Goal: Complete application form: Complete application form

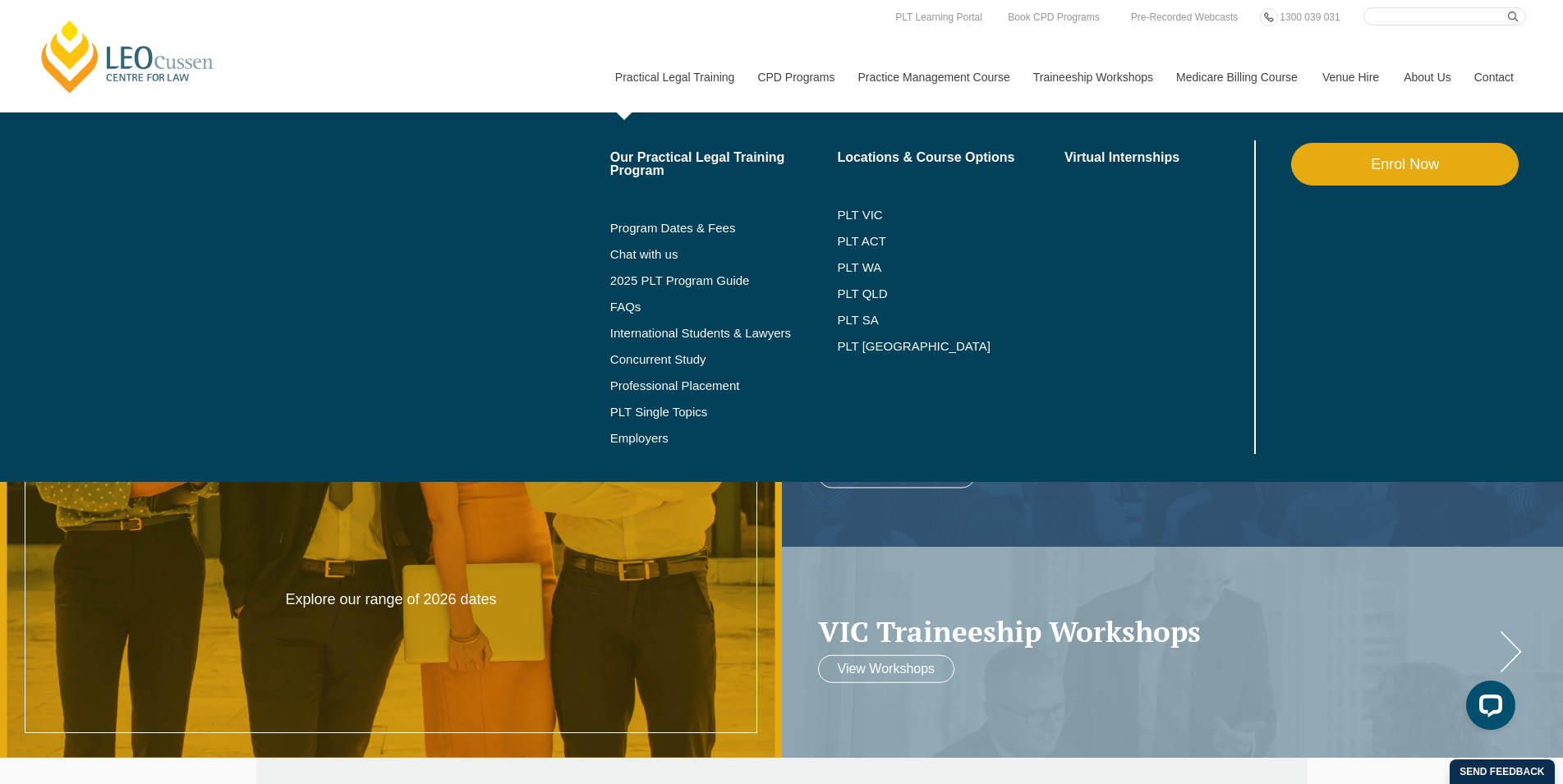
click at [603, 217] on div "Our Practical Legal Training Program Program Dates & Fees Chat with us 2025 PLT…" at bounding box center [1065, 298] width 923 height 369
click at [681, 229] on link "Program Dates & Fees" at bounding box center [724, 228] width 227 height 13
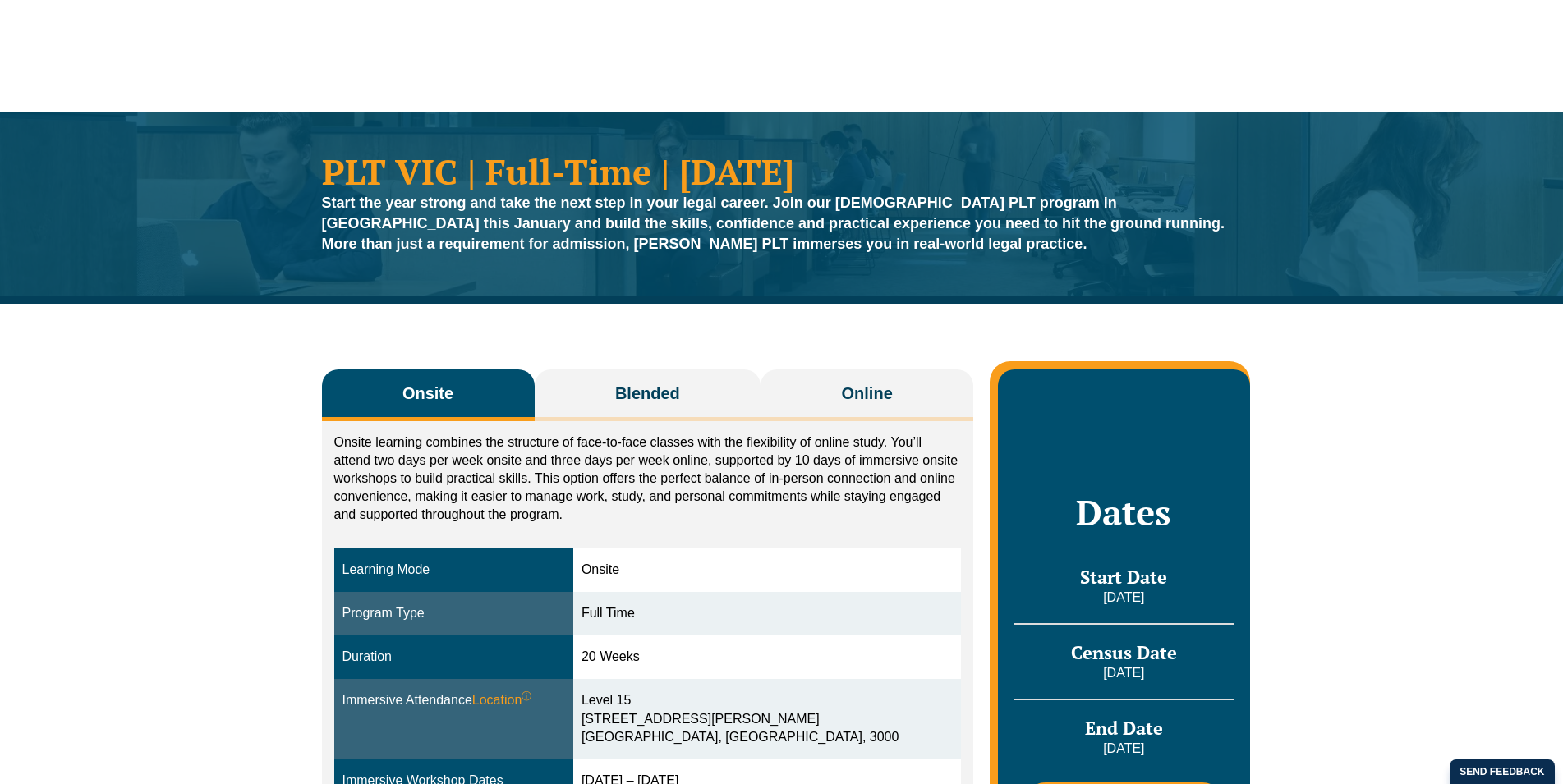
scroll to position [335, 0]
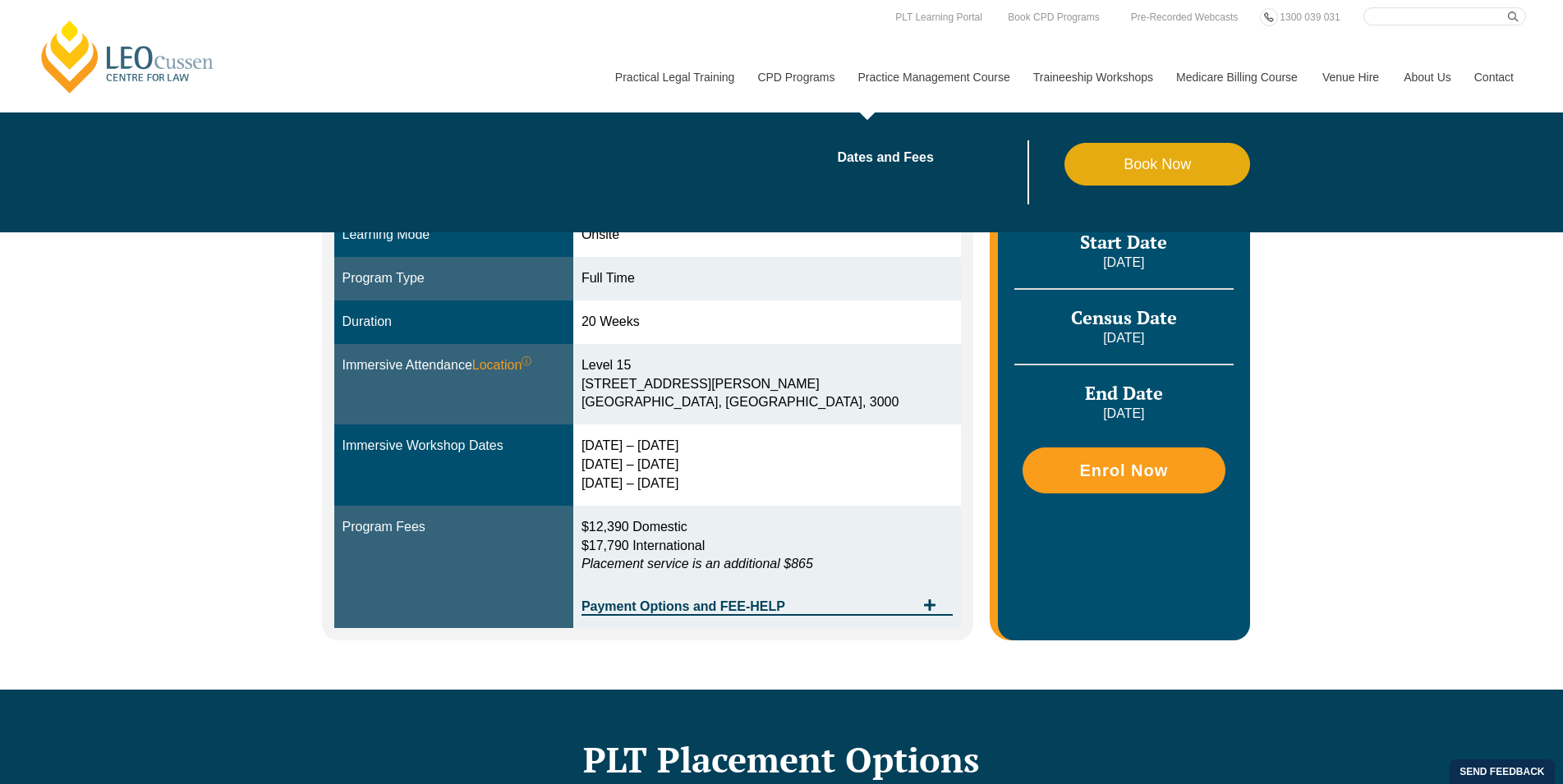
click at [867, 69] on link "Practice Management Course" at bounding box center [932, 77] width 175 height 70
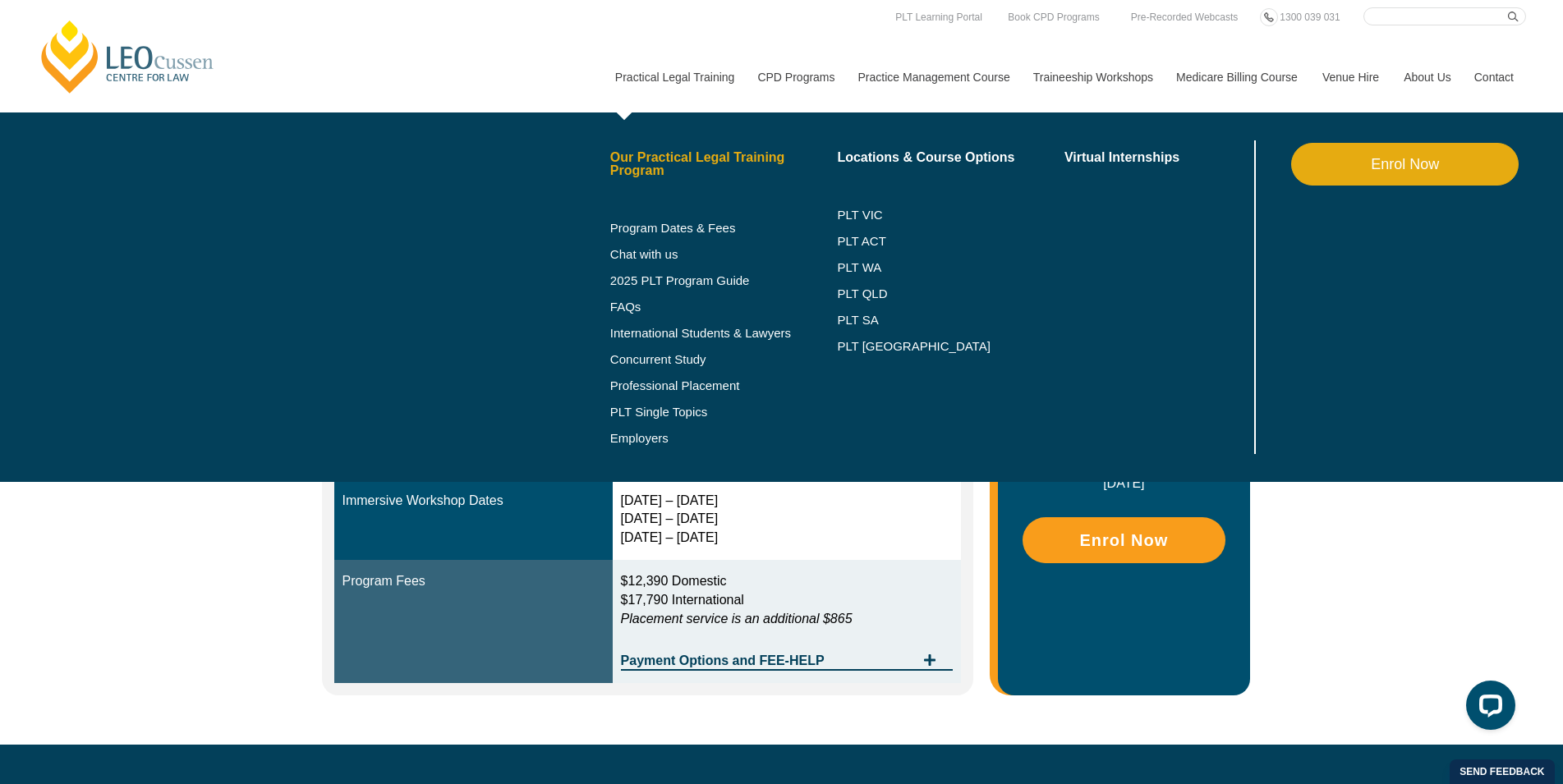
click at [691, 158] on link "Our Practical Legal Training Program" at bounding box center [724, 164] width 227 height 26
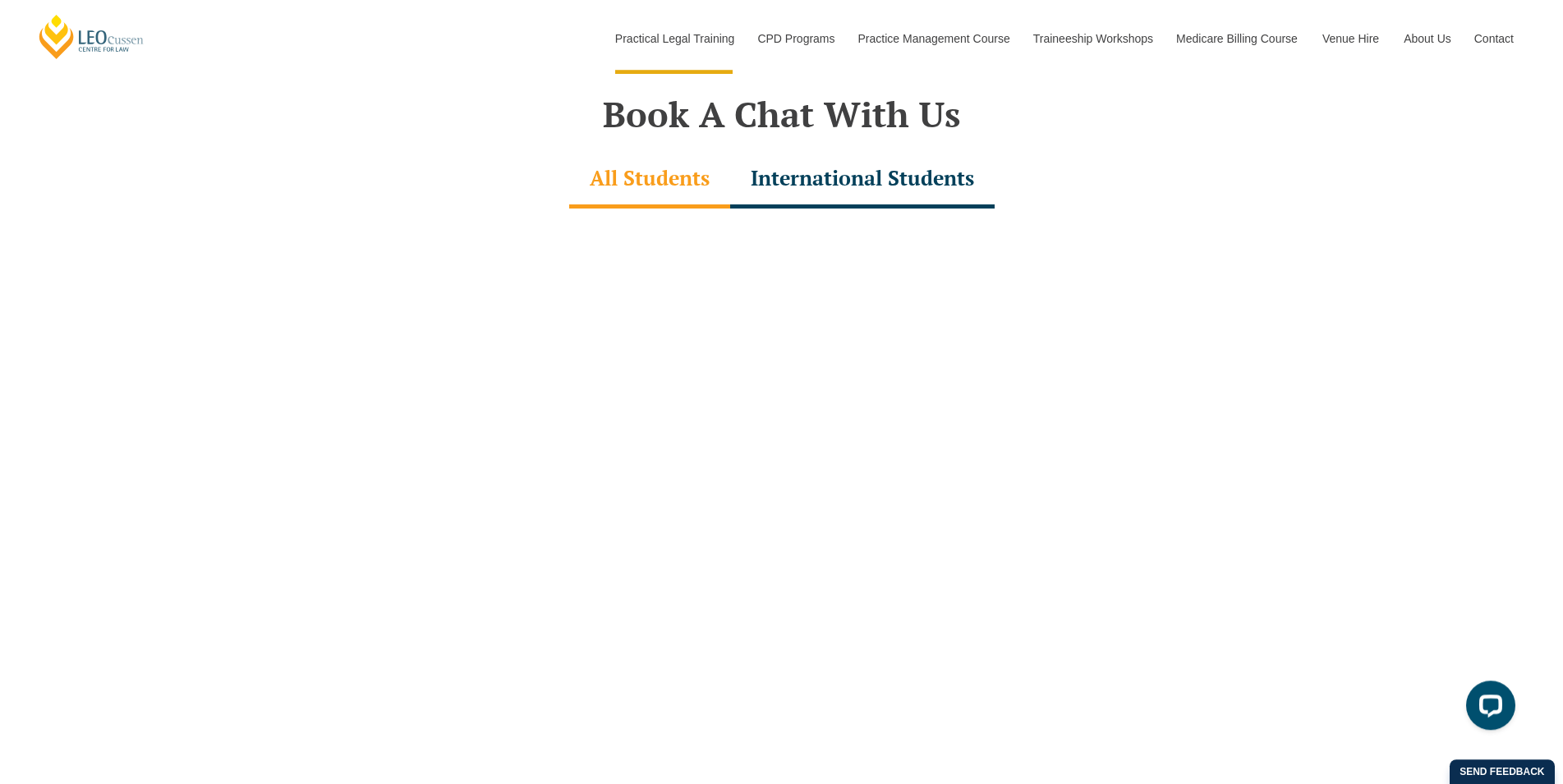
scroll to position [4855, 0]
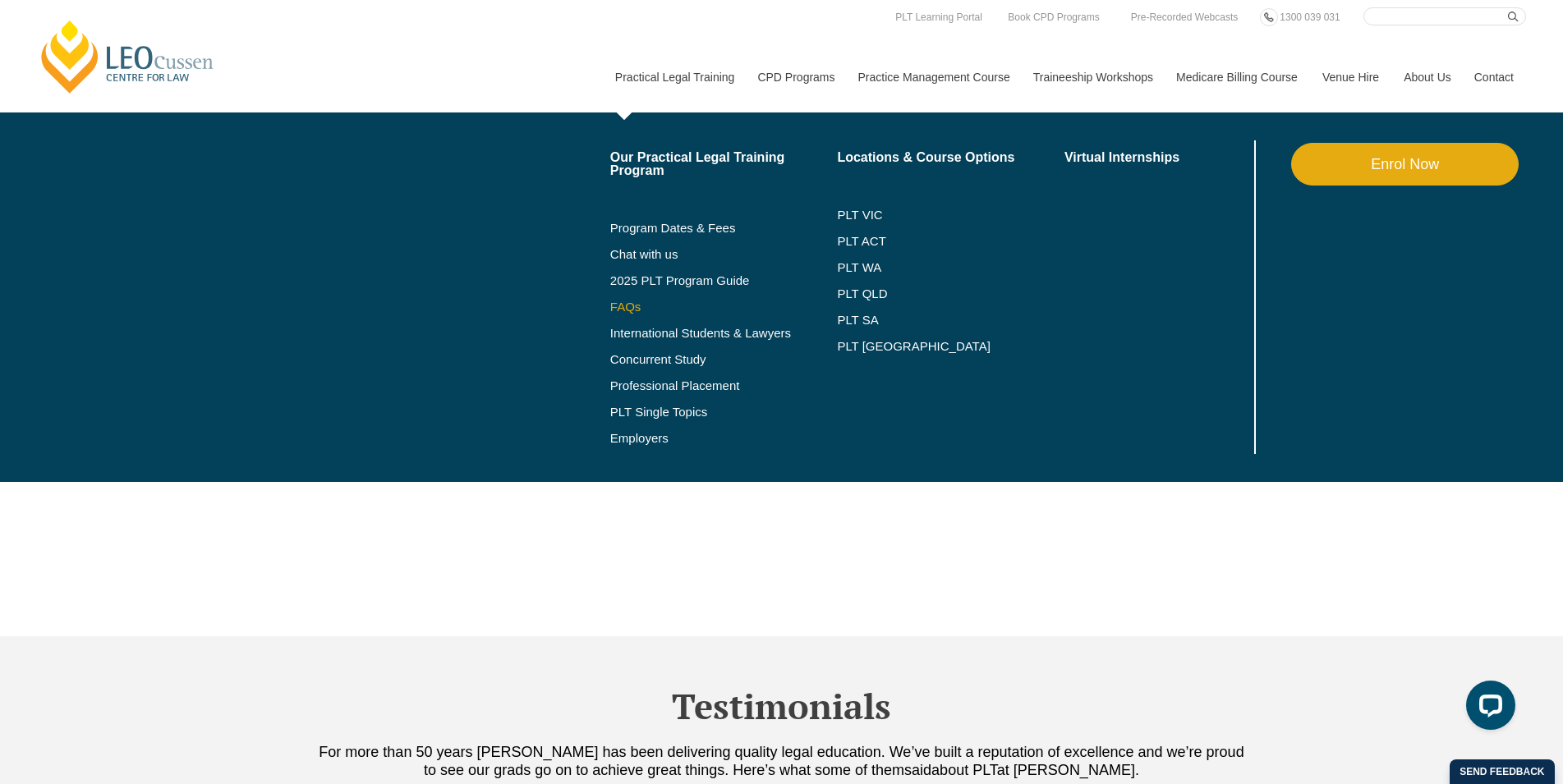
click at [637, 303] on link "FAQs" at bounding box center [724, 307] width 227 height 13
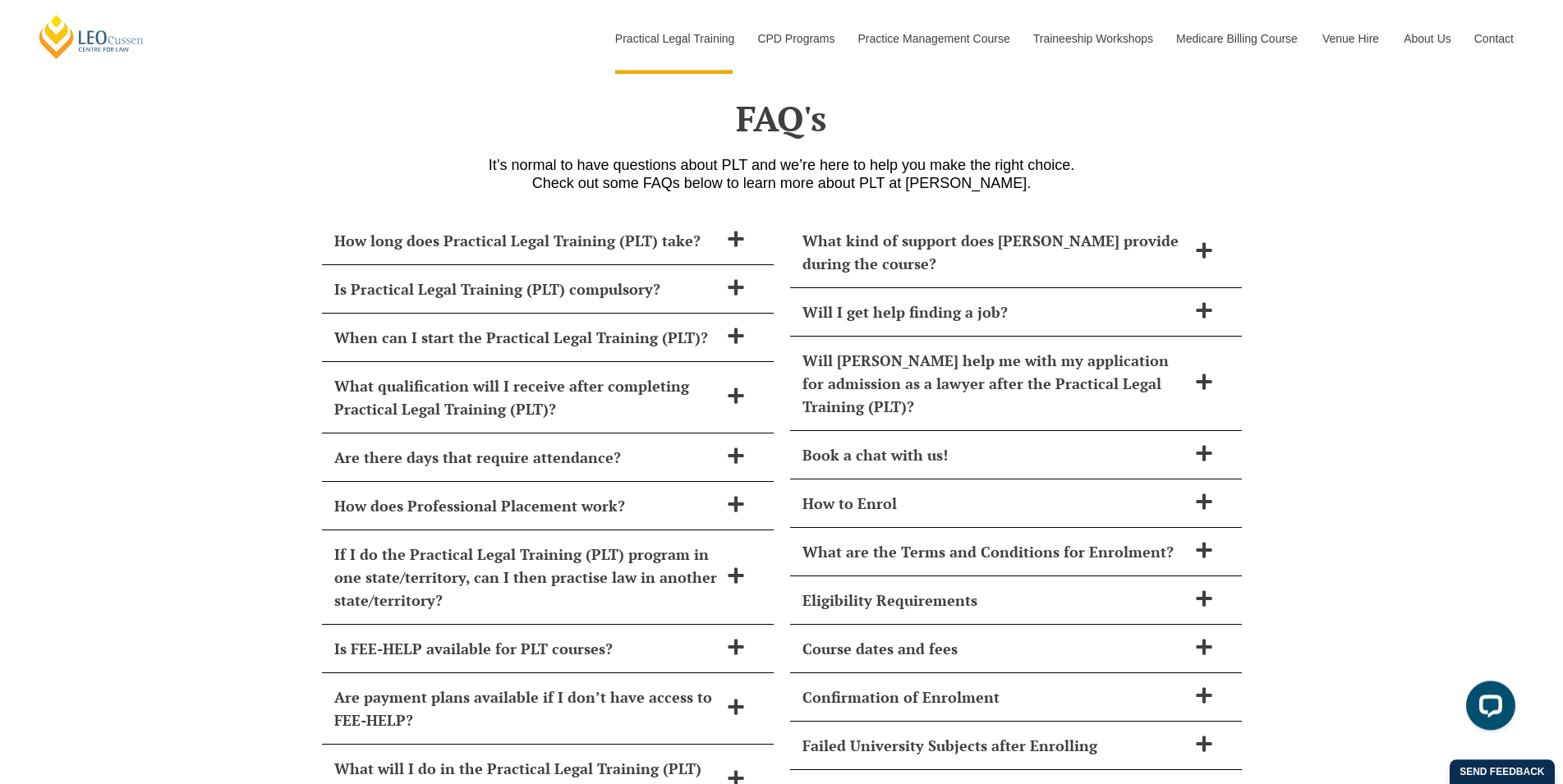
scroll to position [6621, 0]
click at [667, 277] on h2 "Is Practical Legal Training (PLT) compulsory?" at bounding box center [527, 288] width 385 height 23
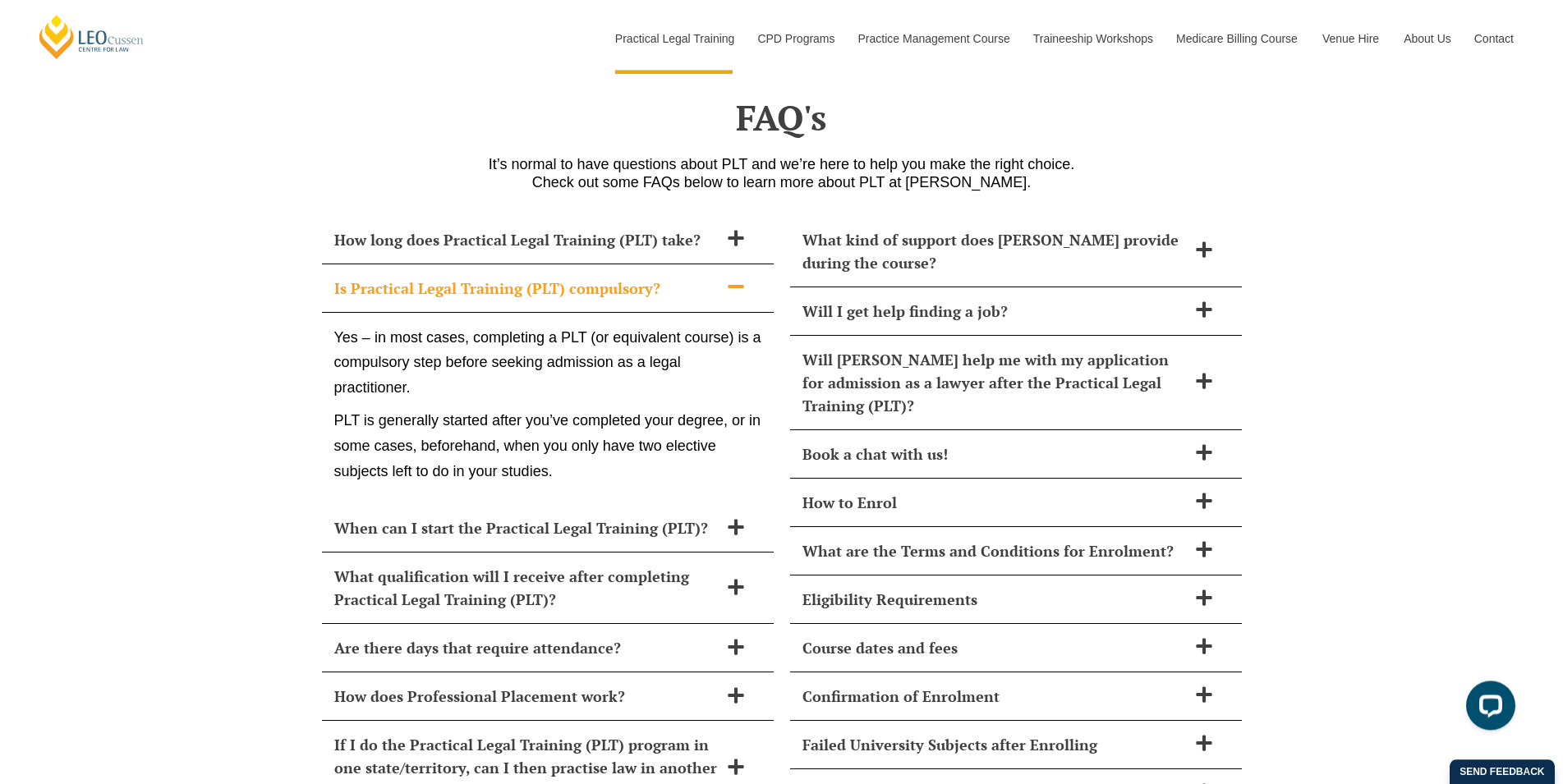
click at [747, 277] on span at bounding box center [735, 288] width 34 height 21
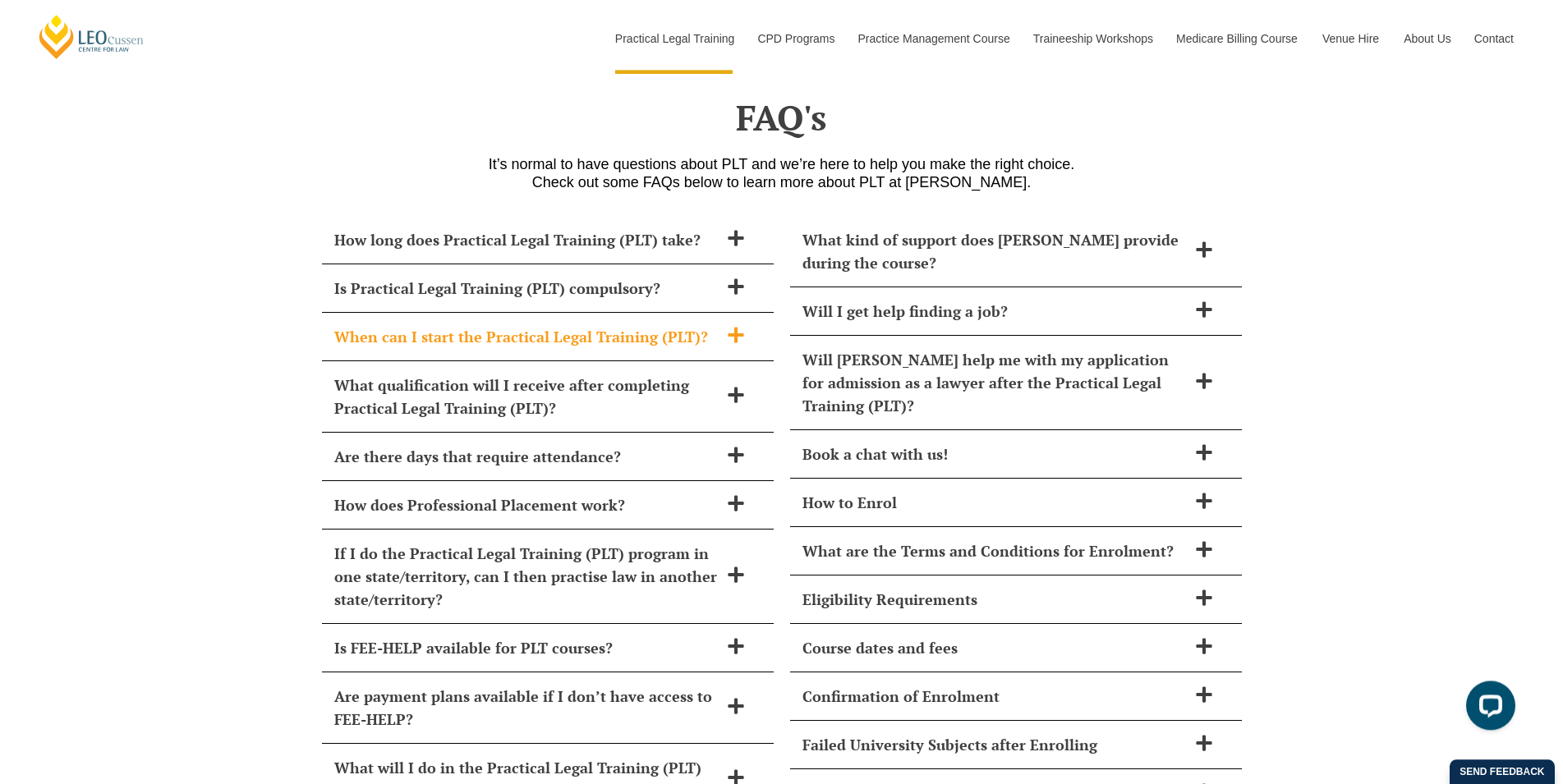
click at [753, 317] on div "When can I start the Practical Legal Training (PLT)?" at bounding box center [548, 337] width 452 height 48
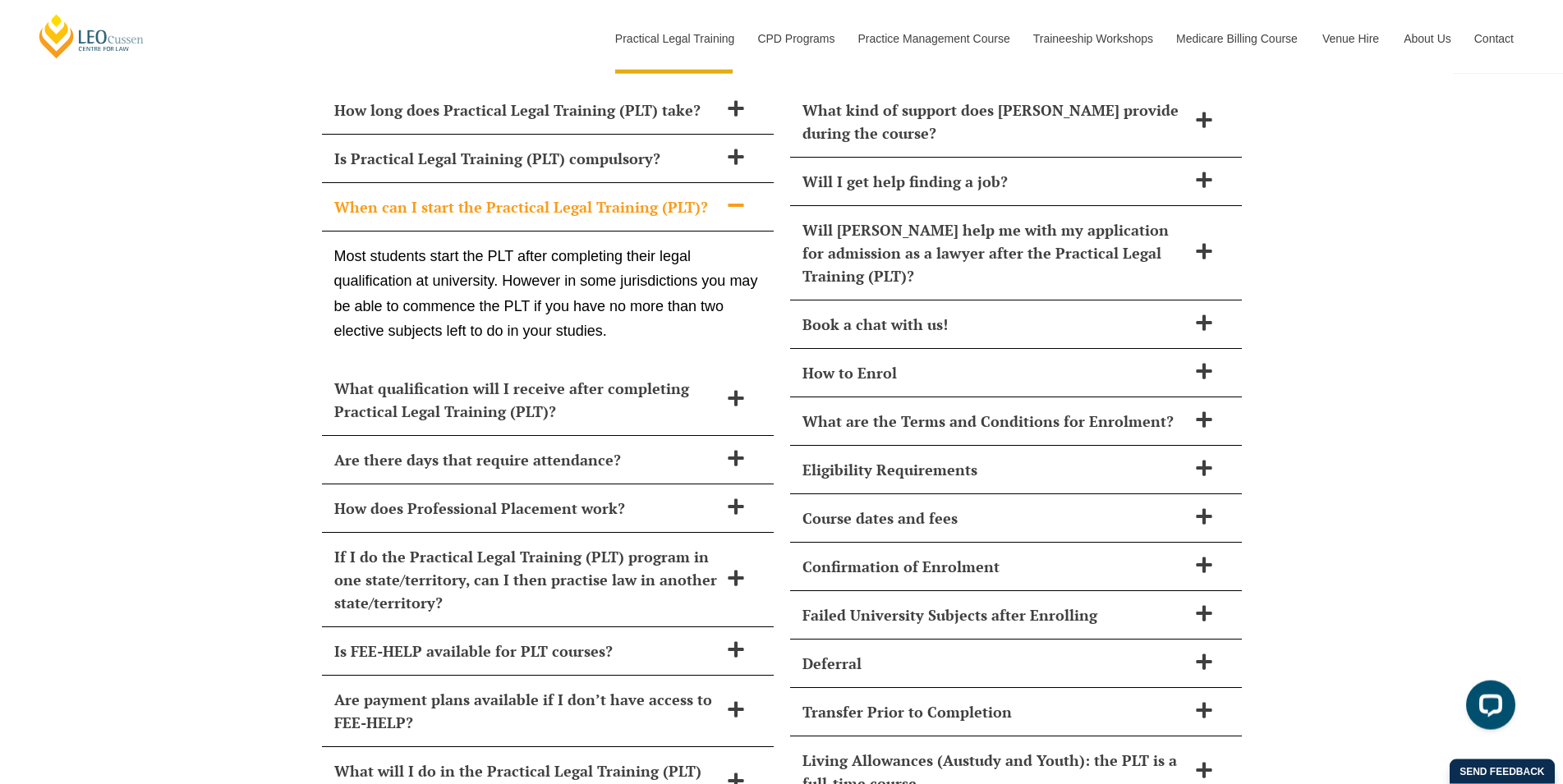
scroll to position [6789, 0]
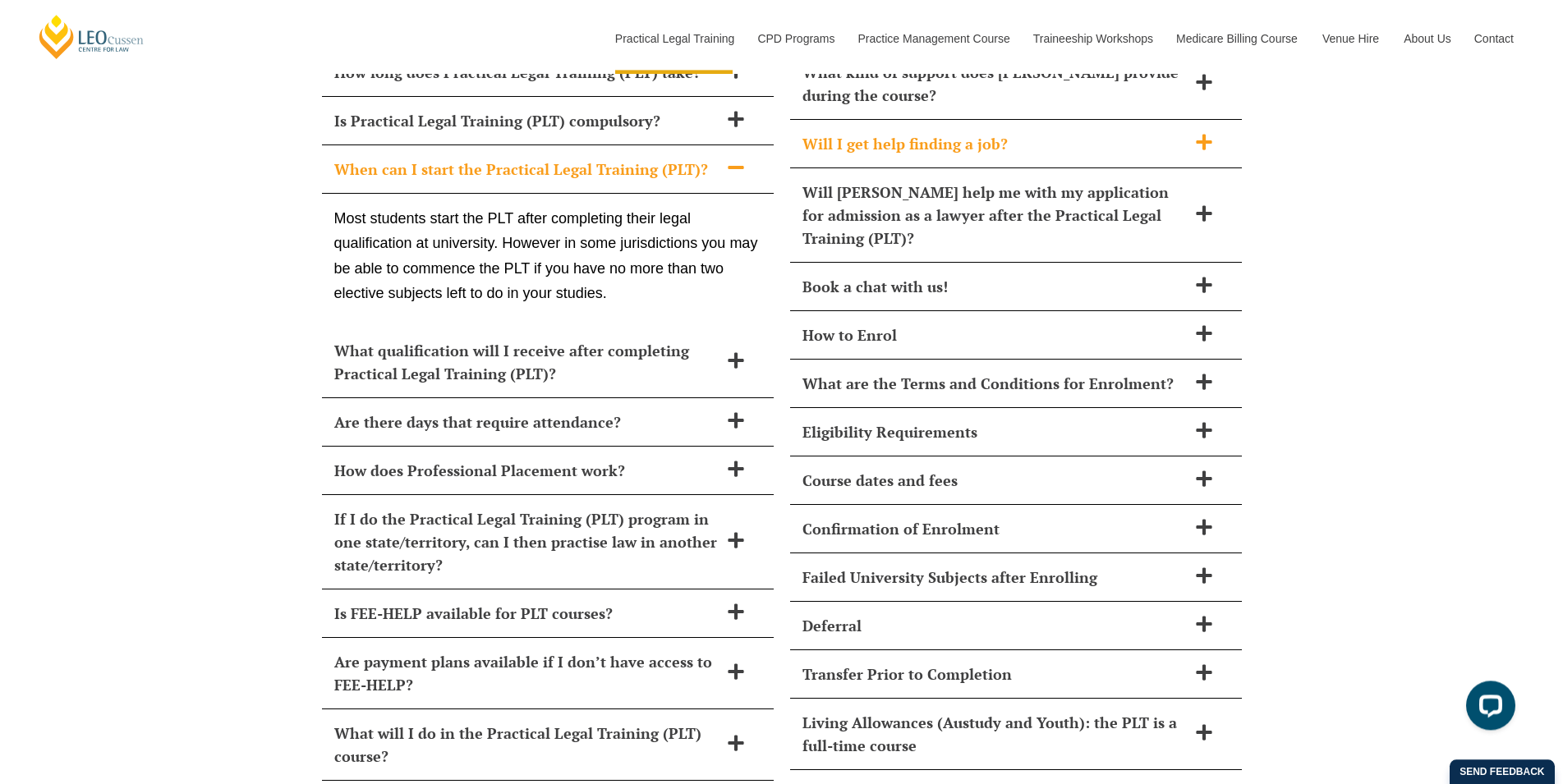
click at [1170, 132] on h2 "Will I get help finding a job?" at bounding box center [994, 143] width 385 height 23
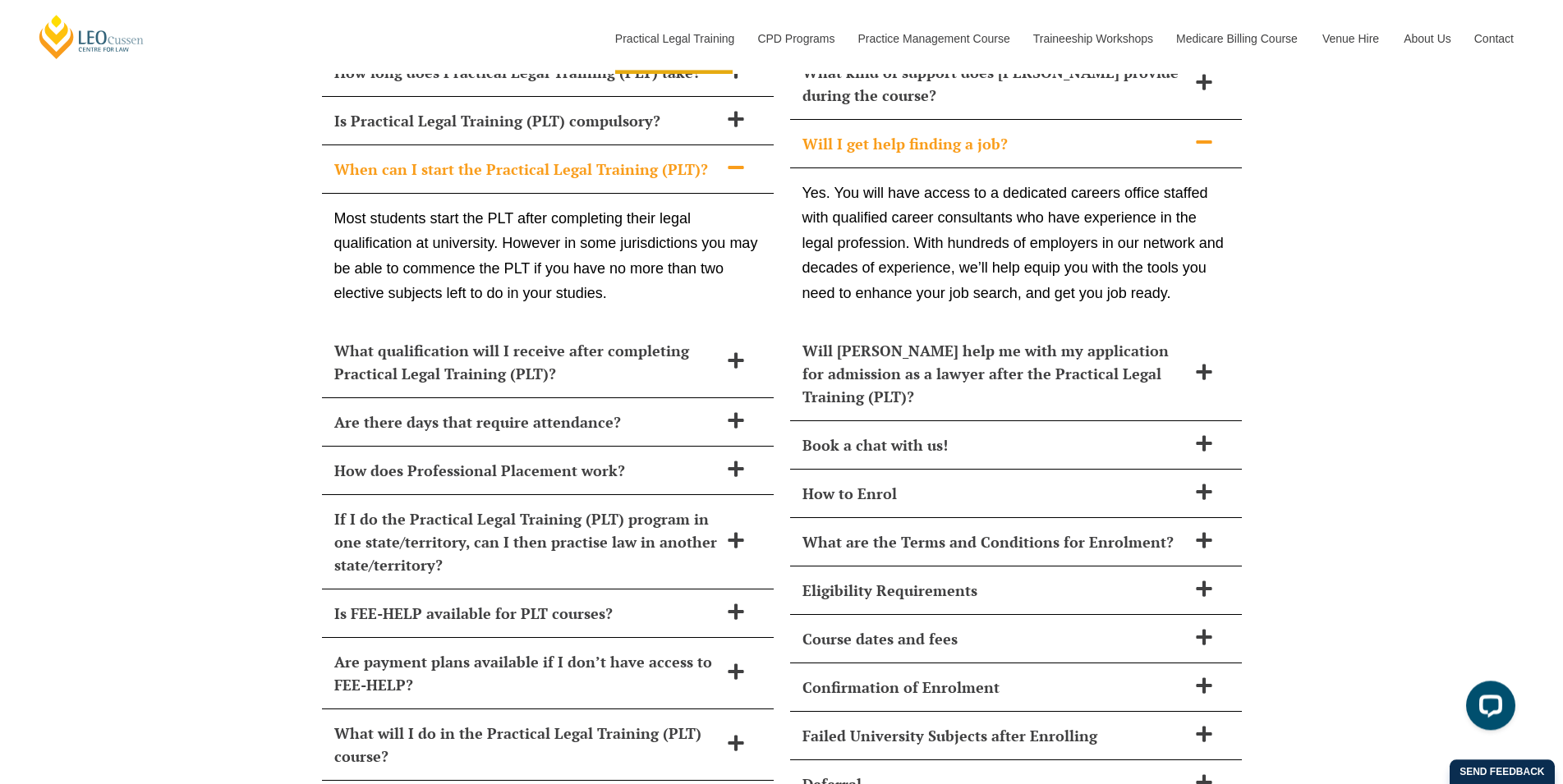
click at [1165, 132] on h2 "Will I get help finding a job?" at bounding box center [994, 143] width 385 height 23
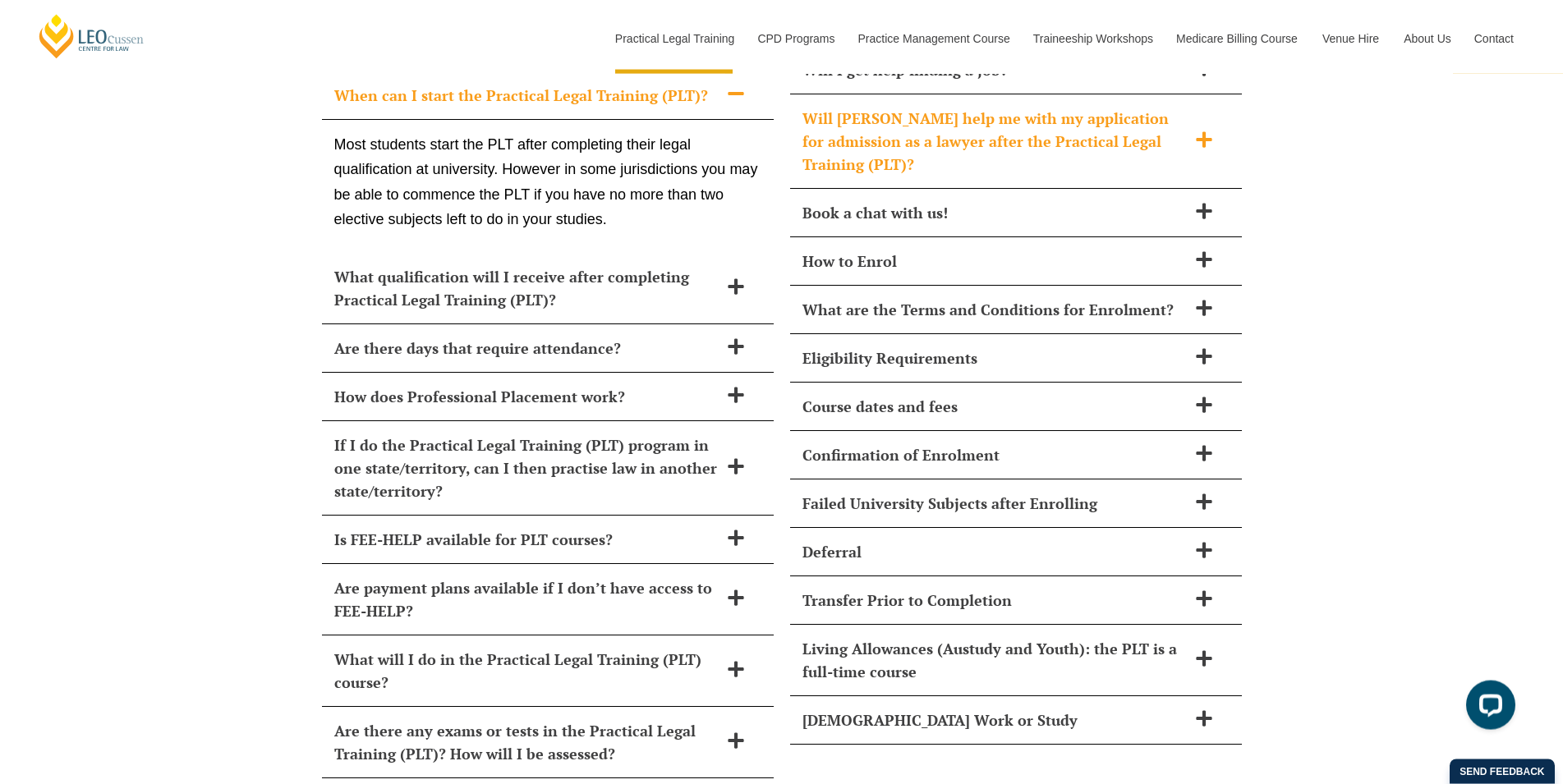
scroll to position [6873, 0]
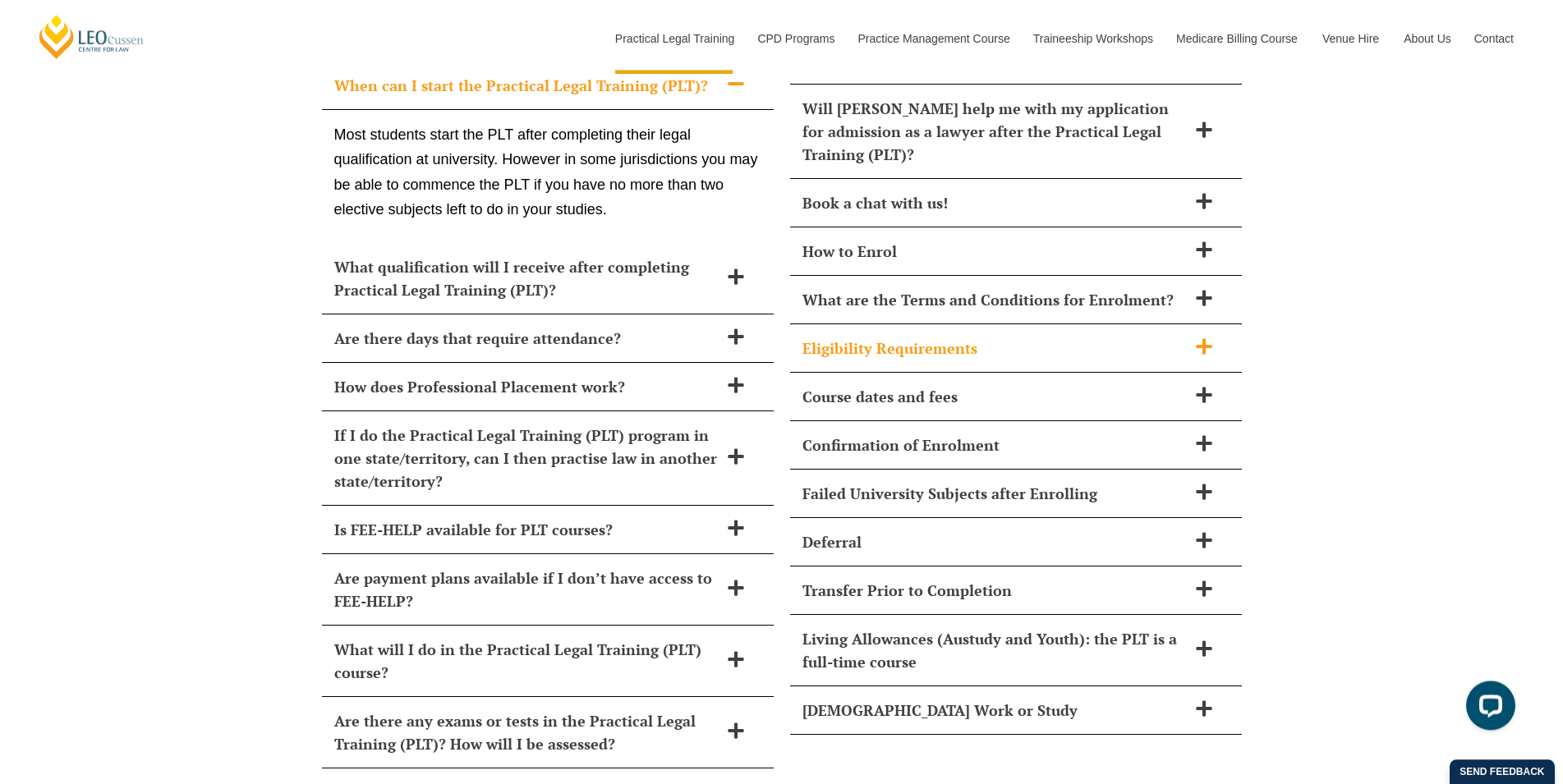
click at [1165, 334] on div "Eligibility Requirements" at bounding box center [1016, 349] width 452 height 48
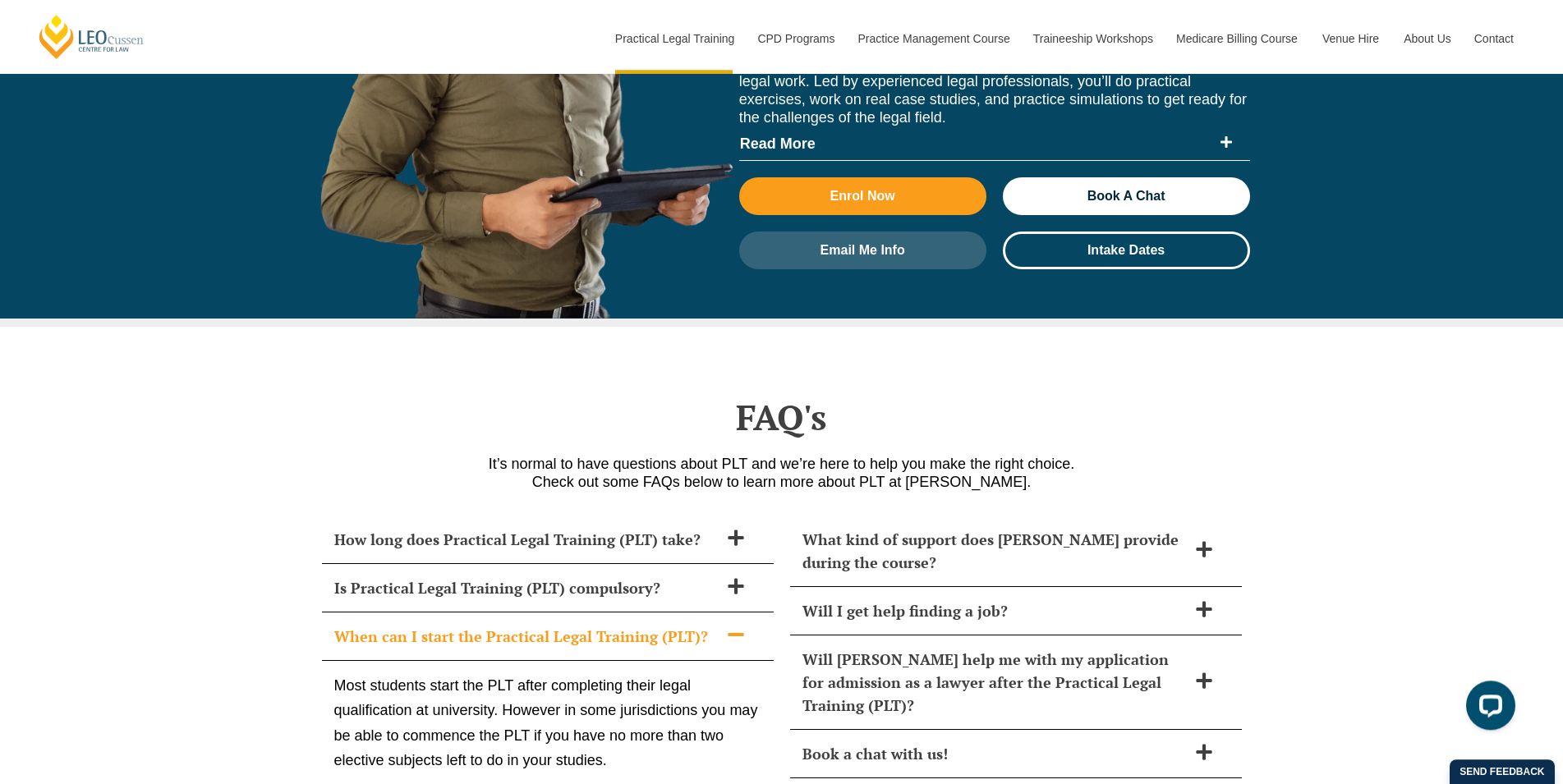
scroll to position [5952, 0]
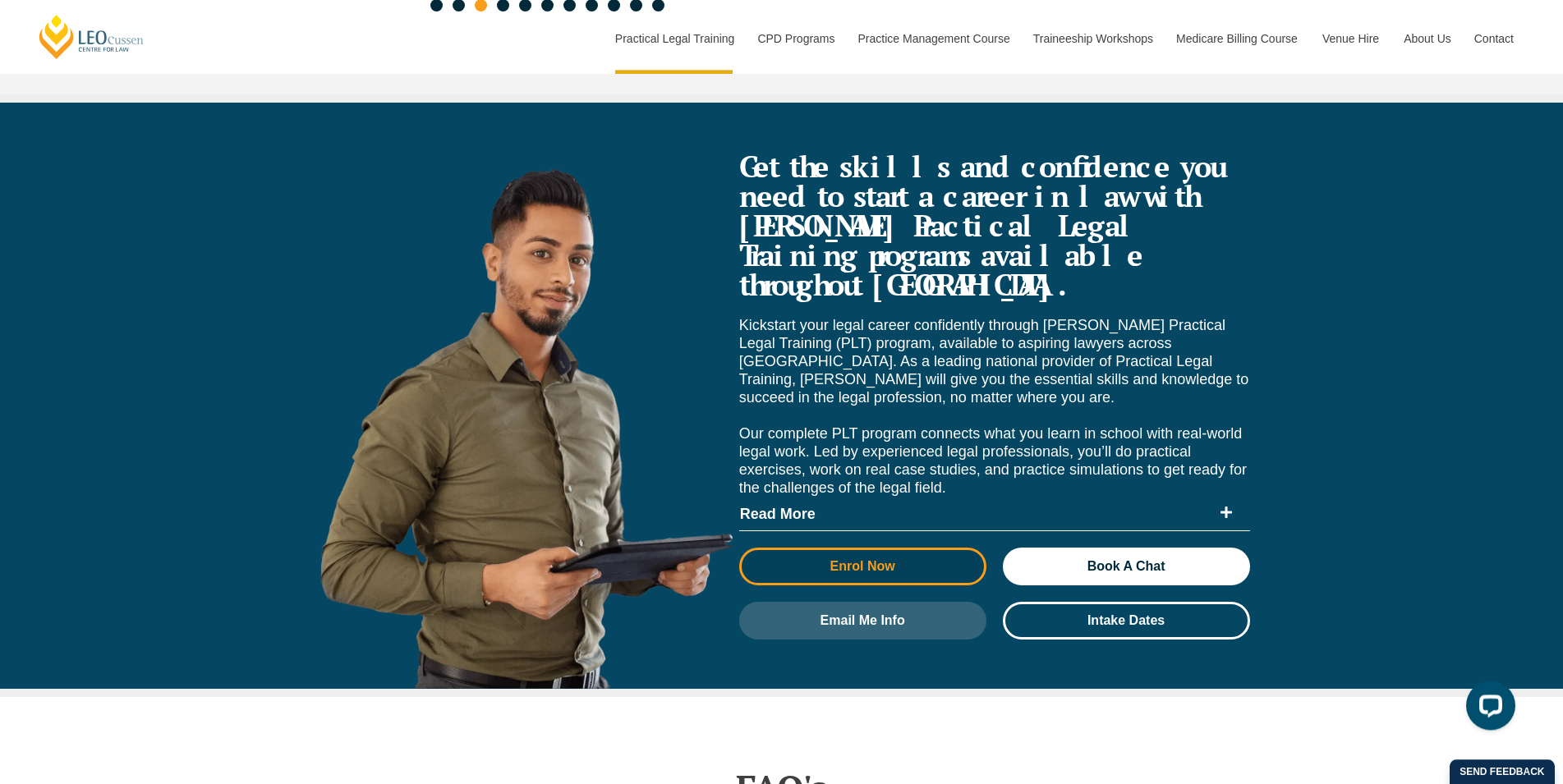
click at [878, 547] on link "Enrol Now" at bounding box center [863, 566] width 248 height 38
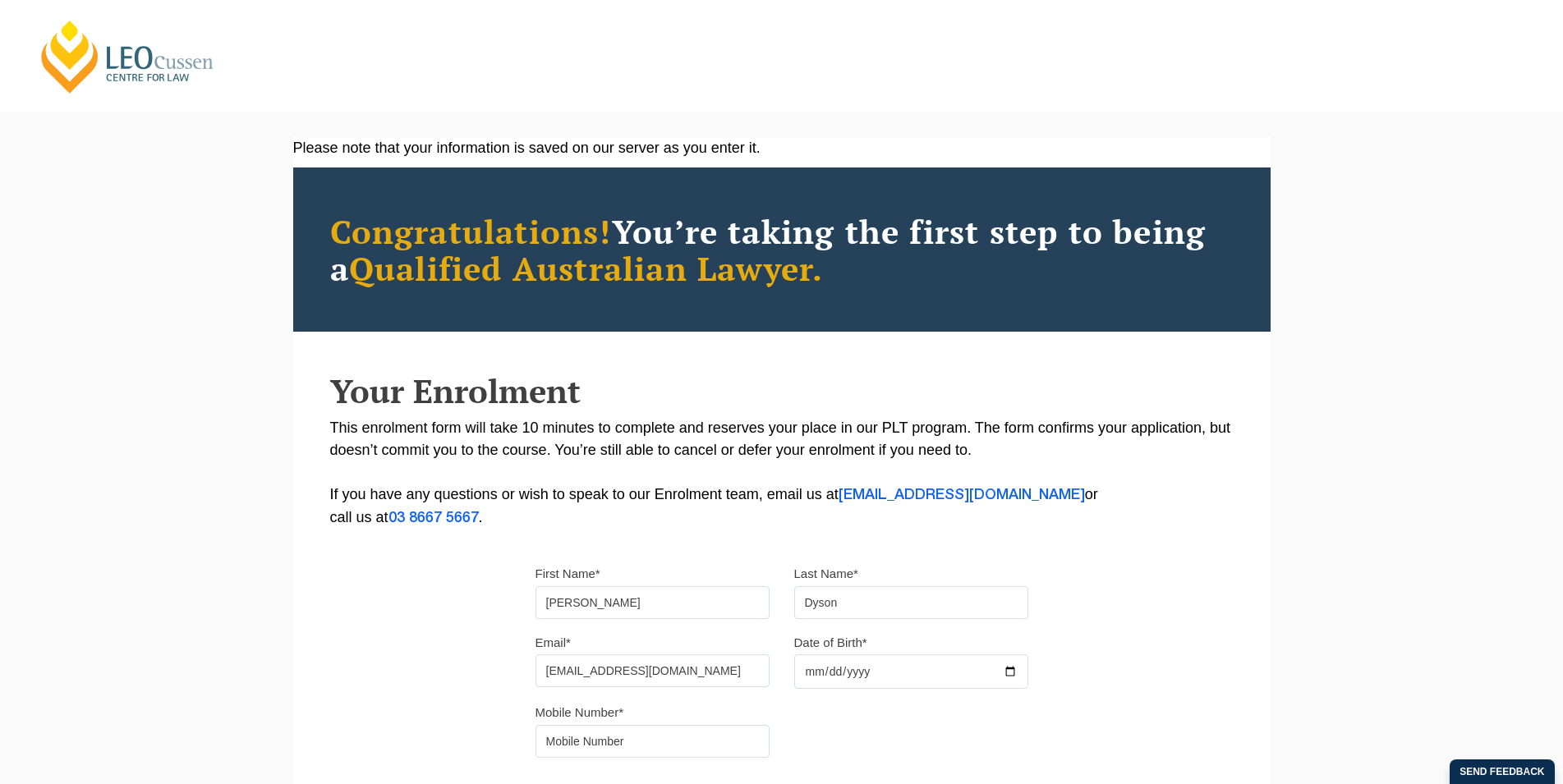
type input "2000-04-05"
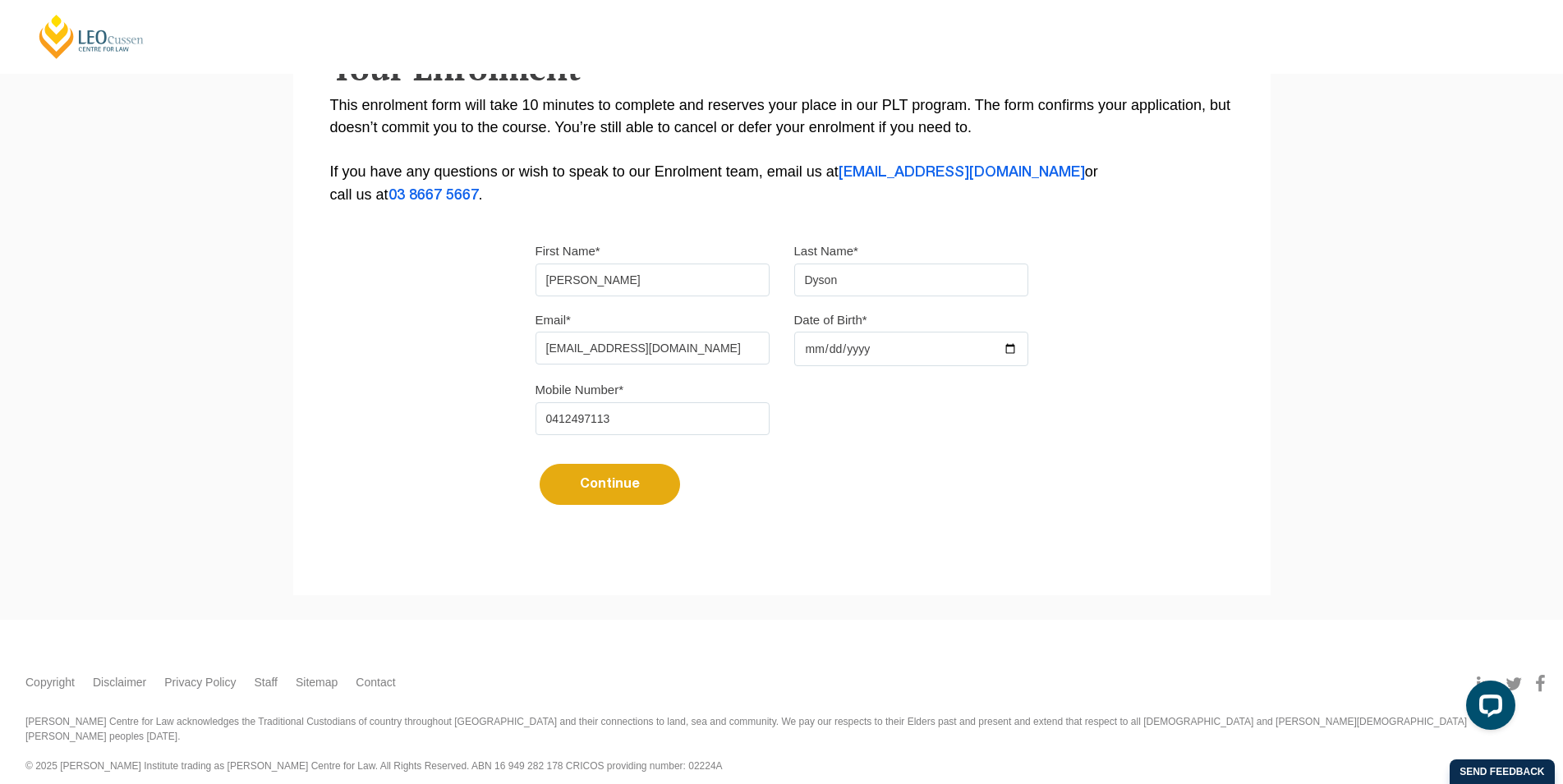
type input "0412497113"
click at [616, 493] on button "Continue" at bounding box center [610, 484] width 140 height 41
select select
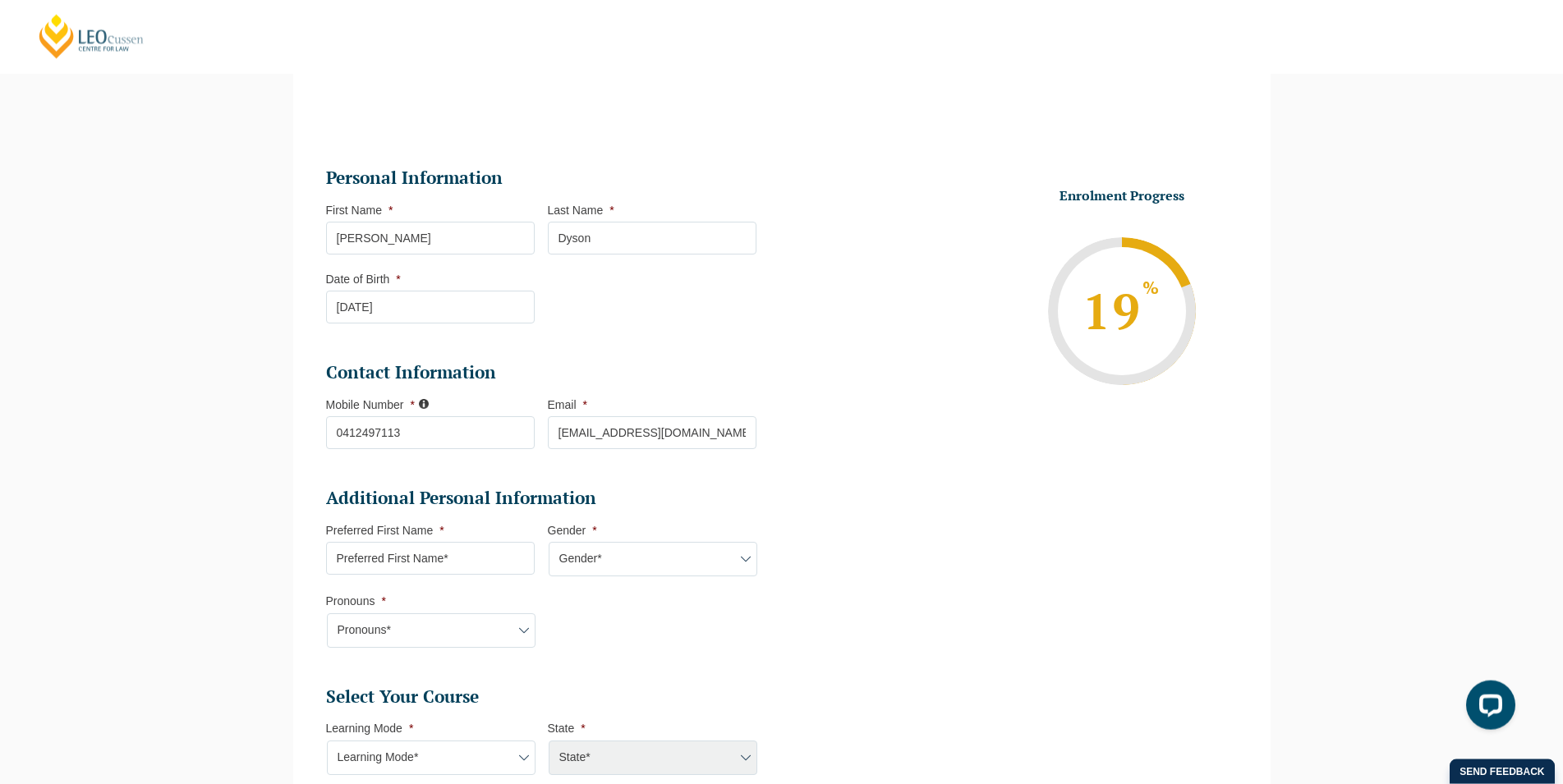
scroll to position [797, 0]
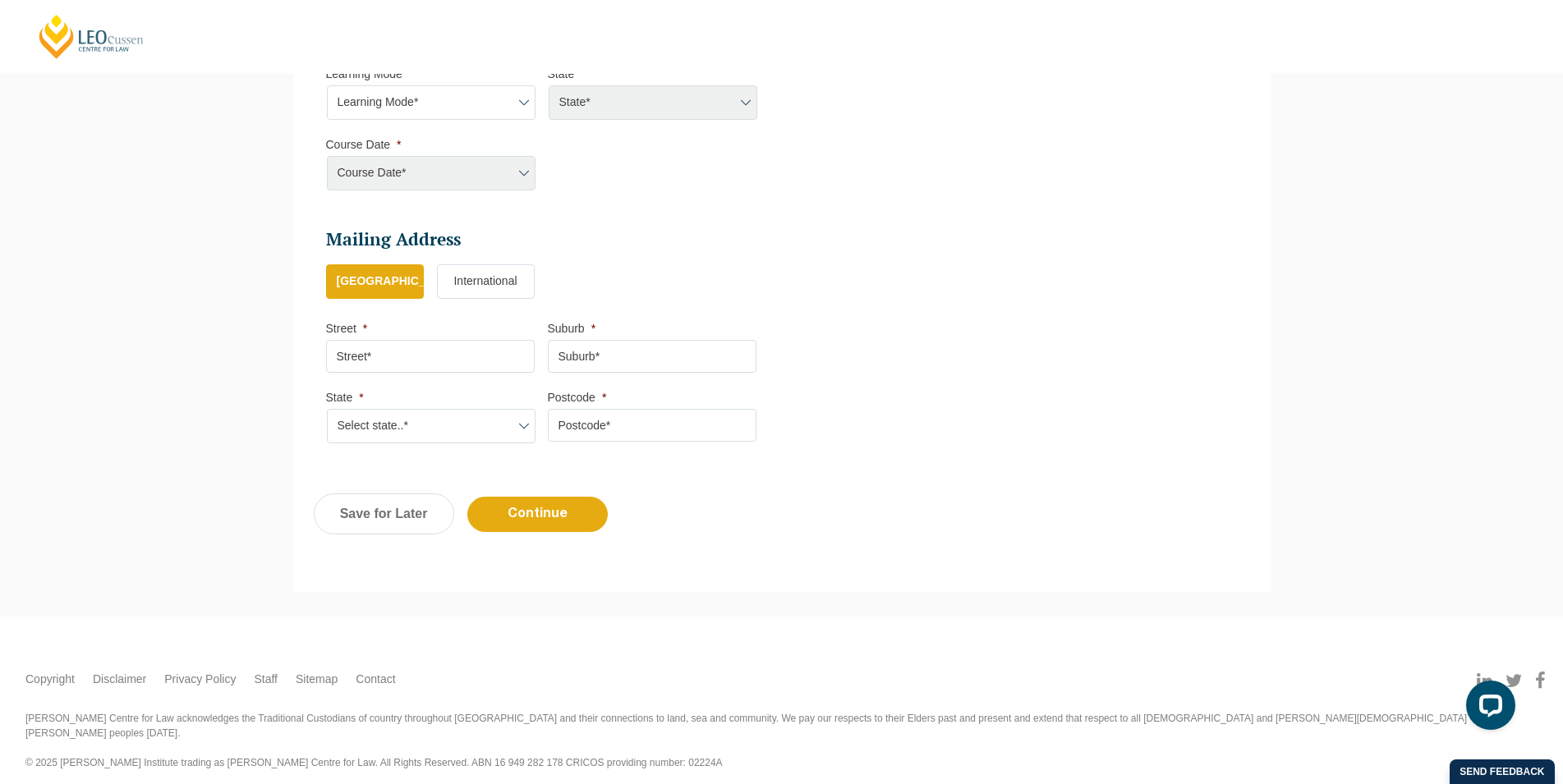
click at [327, 85] on select "Learning Mode* Online Full Time Learning Online Part Time Learning Blended Full…" at bounding box center [431, 102] width 208 height 34
select select "Online Full Time Learning"
click option "Online Full Time Learning" at bounding box center [0, 0] width 0 height 0
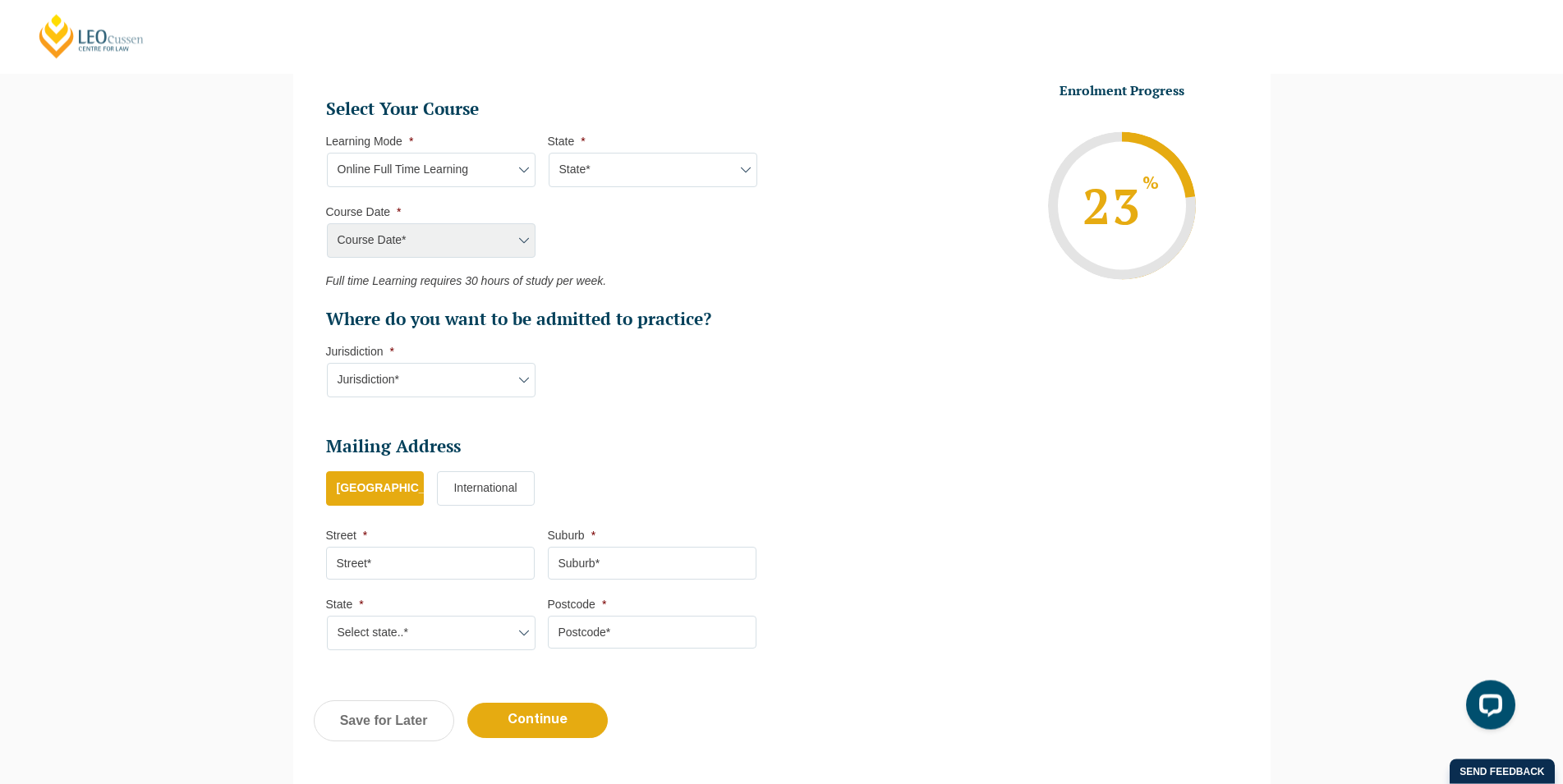
scroll to position [713, 0]
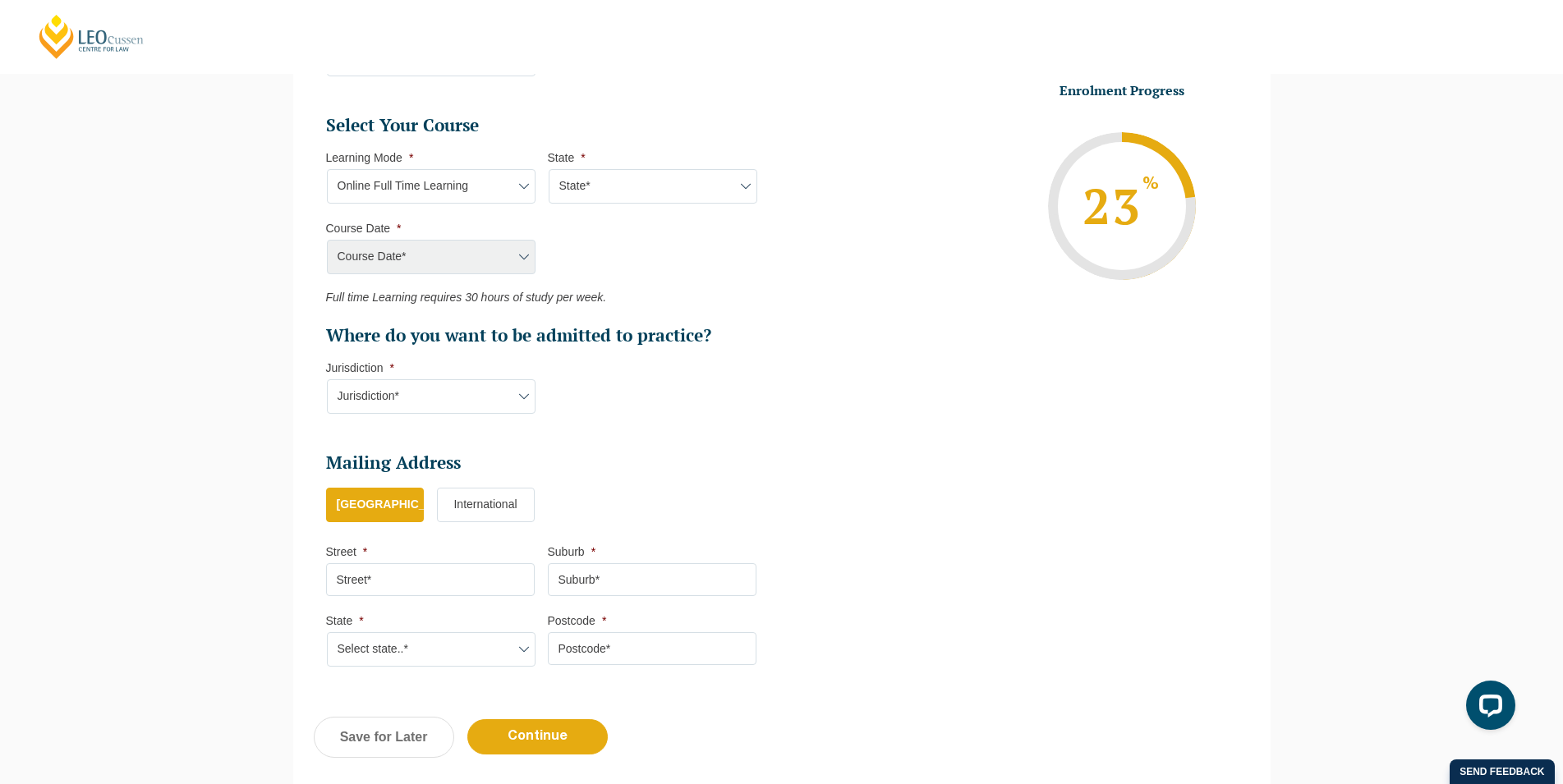
click at [549, 169] on select "State* National (ACT/NSW, VIC, QLD, SA, WA)" at bounding box center [652, 186] width 208 height 34
select select "National ([GEOGRAPHIC_DATA]/[GEOGRAPHIC_DATA], [GEOGRAPHIC_DATA], [GEOGRAPHIC_D…"
click option "National ([GEOGRAPHIC_DATA]/[GEOGRAPHIC_DATA], [GEOGRAPHIC_DATA], [GEOGRAPHIC_D…" at bounding box center [0, 0] width 0 height 0
click at [327, 240] on select "Course Date* December 2025 (08-Dec-2025 to 16-May-2026) January 2026 (27-Jan-20…" at bounding box center [431, 257] width 208 height 34
select select "[DATE] ([DATE] to [DATE])"
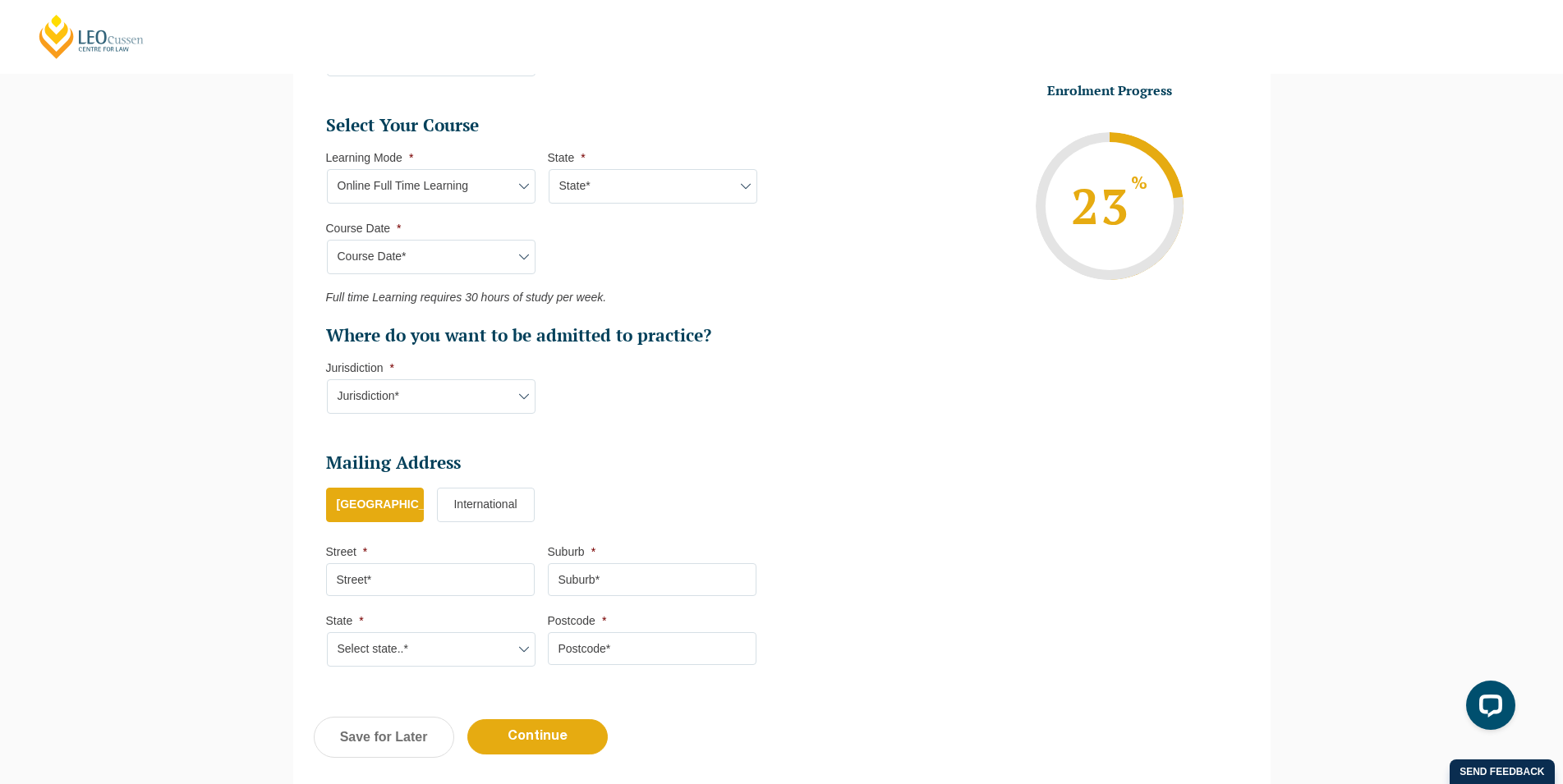
click option "[DATE] ([DATE] to [DATE])" at bounding box center [0, 0] width 0 height 0
type input "Intake 01 January 2026 FT"
type input "Practical Legal Training (NAT)"
select select "NAT PLT (JAN) 2026 Full Time Online"
click at [327, 379] on select "Jurisdiction* VIC ACT/NSW SA WA QLD" at bounding box center [431, 396] width 208 height 34
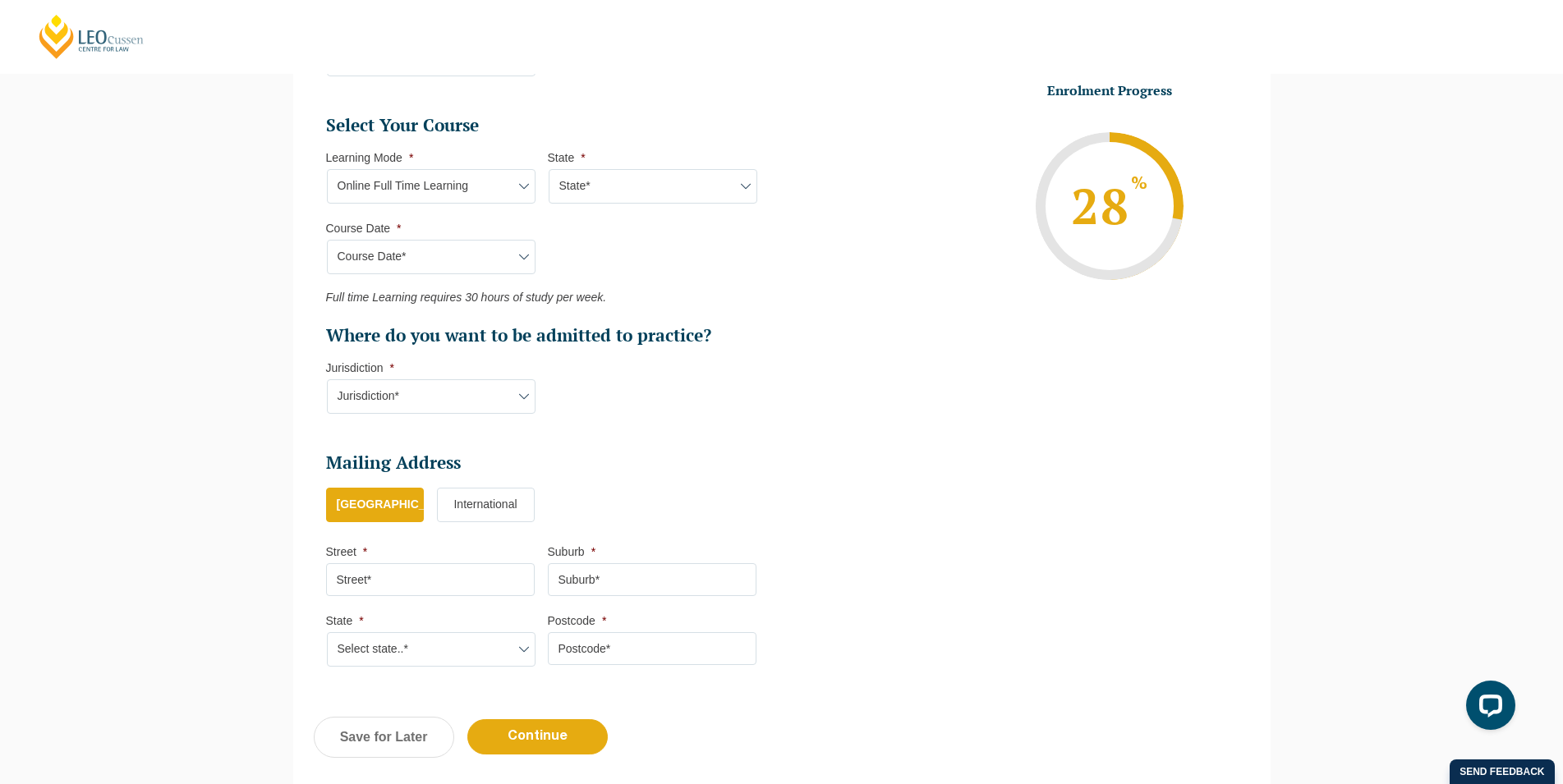
select select "VIC"
click option "VIC" at bounding box center [0, 0] width 0 height 0
click at [373, 578] on input "Street *" at bounding box center [430, 579] width 208 height 33
type input "14 Barton Drive"
type input "Sandhurst"
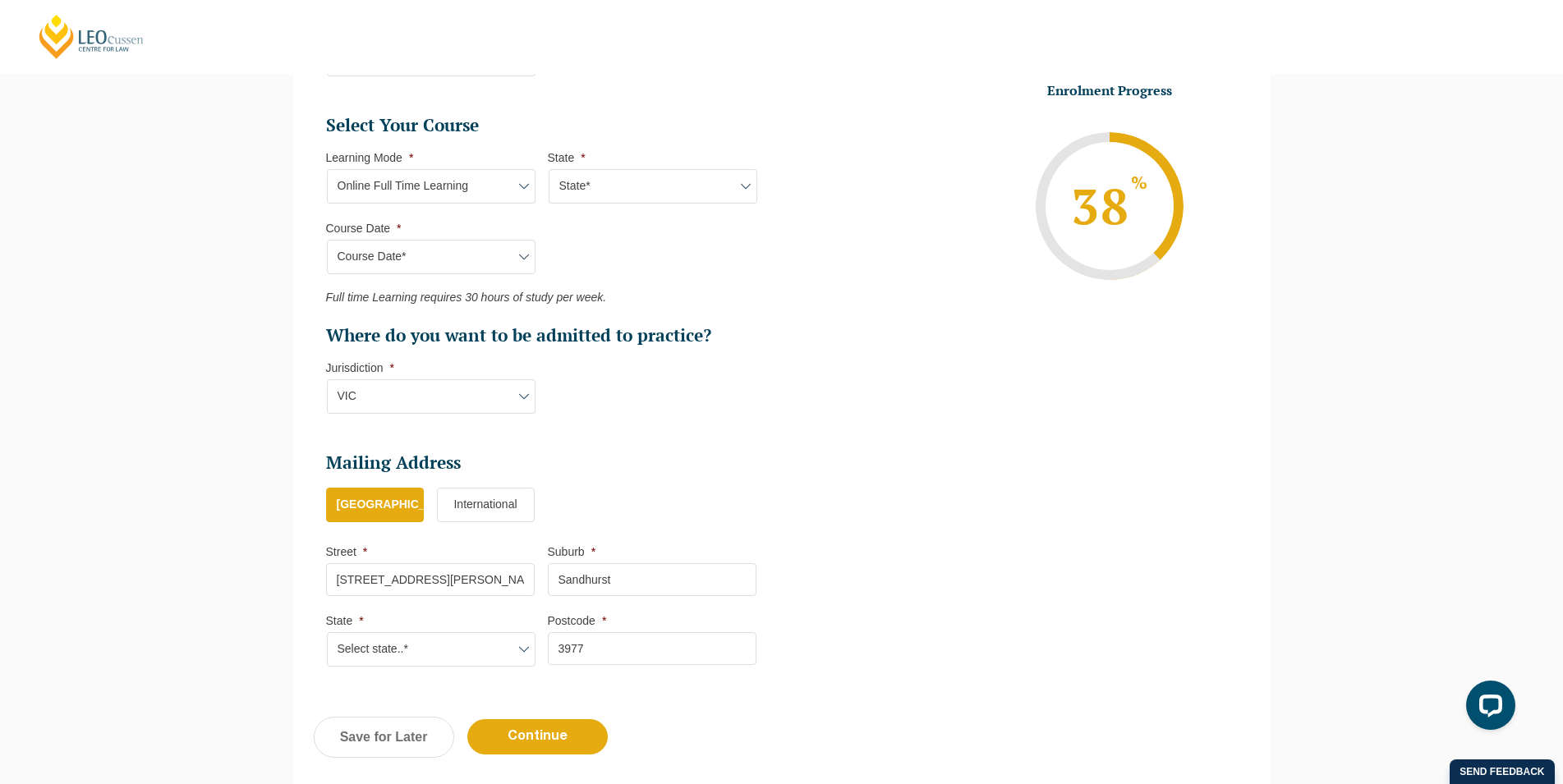
type input "3977"
click at [470, 670] on li "Mailing Address Mailing Country * Australia International Street * 14 Barton Dr…" at bounding box center [548, 568] width 443 height 232
click at [327, 632] on select "Select state..* VIC WA QLD SA NSW NT ACT TAS" at bounding box center [431, 649] width 208 height 34
select select "VIC"
click option "VIC" at bounding box center [0, 0] width 0 height 0
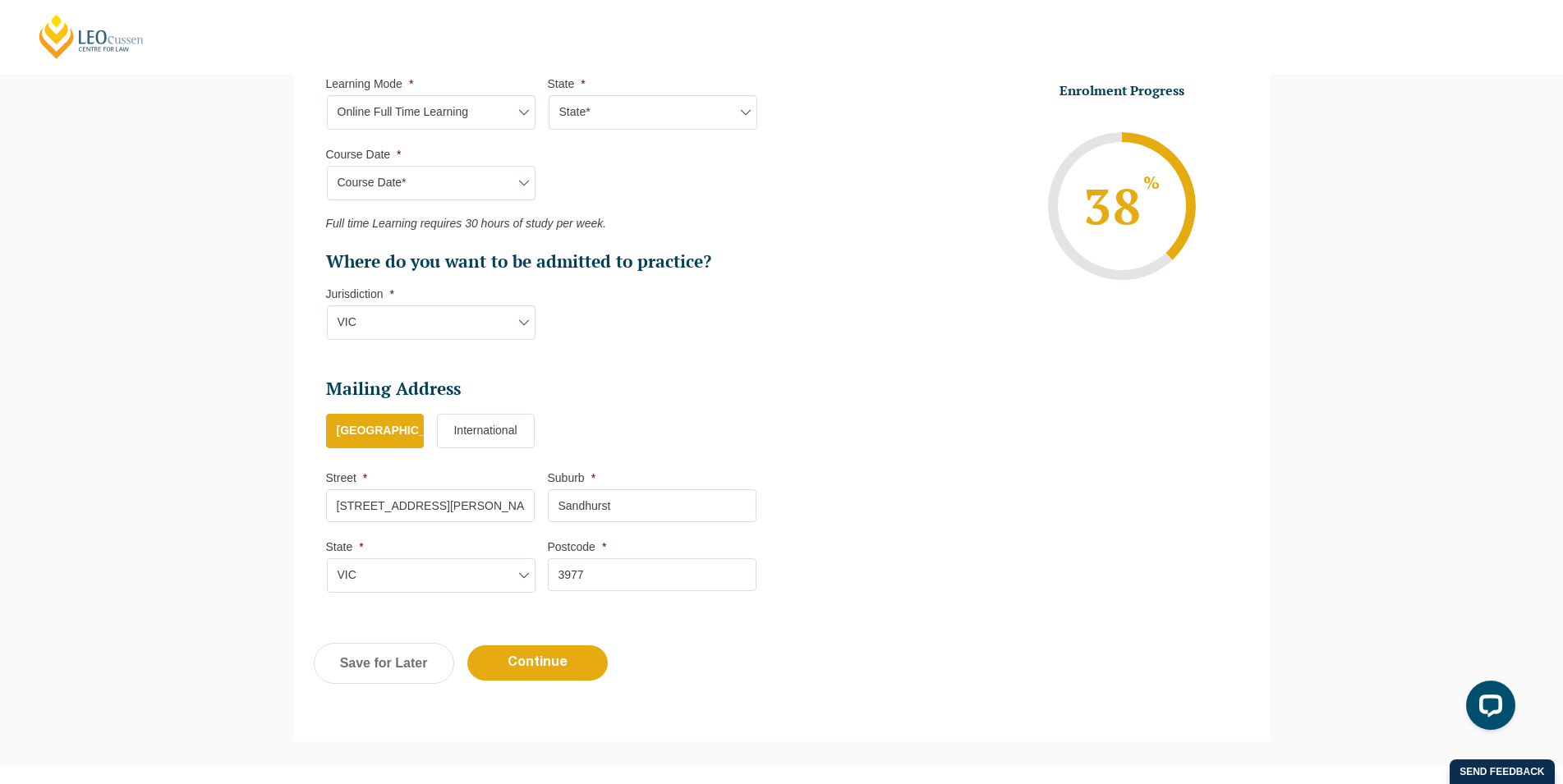
scroll to position [797, 0]
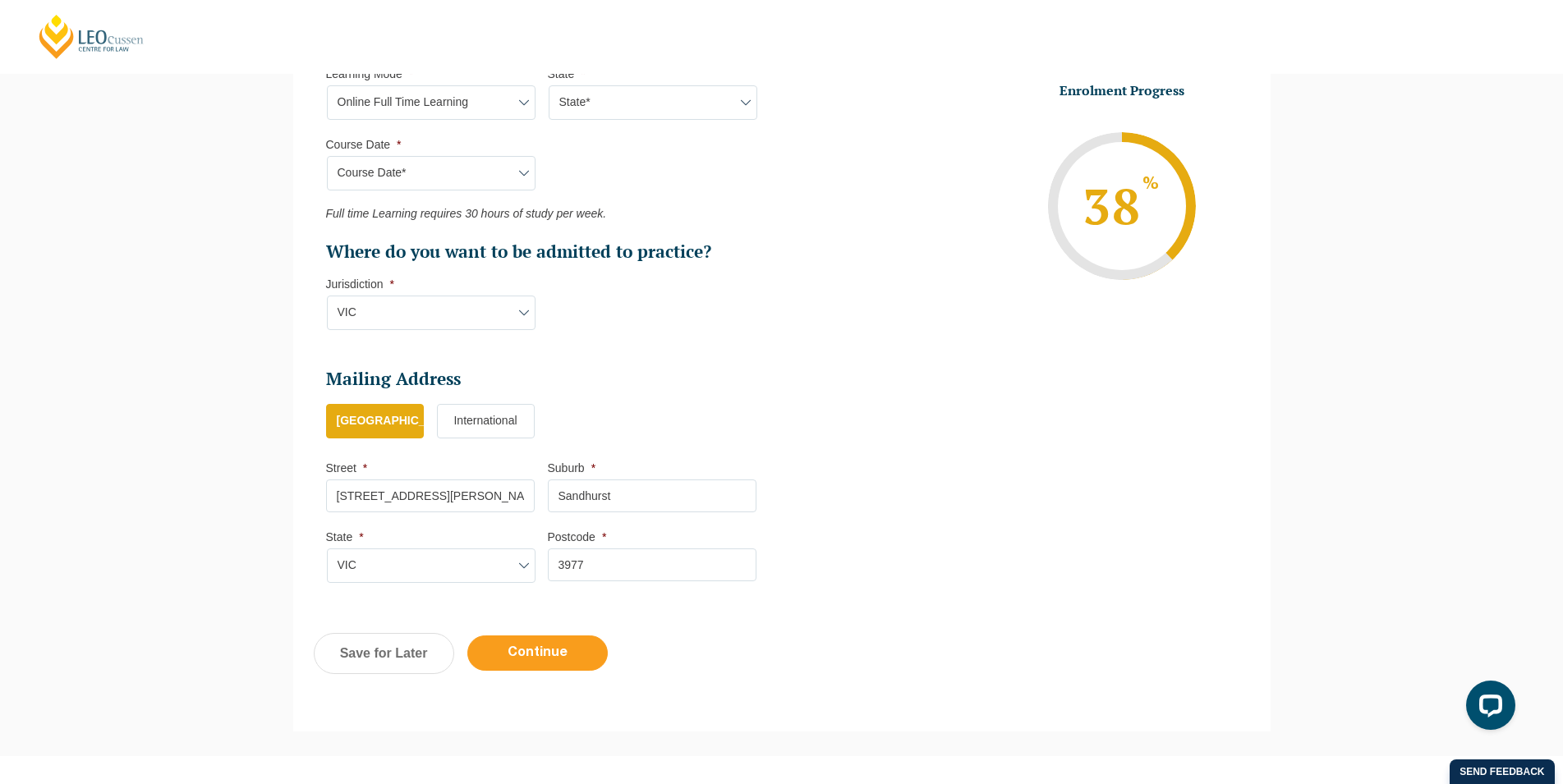
click at [556, 657] on input "Continue" at bounding box center [538, 653] width 140 height 35
select select "Online Full Time Learning"
select select "National ([GEOGRAPHIC_DATA]/[GEOGRAPHIC_DATA], [GEOGRAPHIC_DATA], [GEOGRAPHIC_D…"
select select
select select "[DATE] ([DATE] to [DATE])"
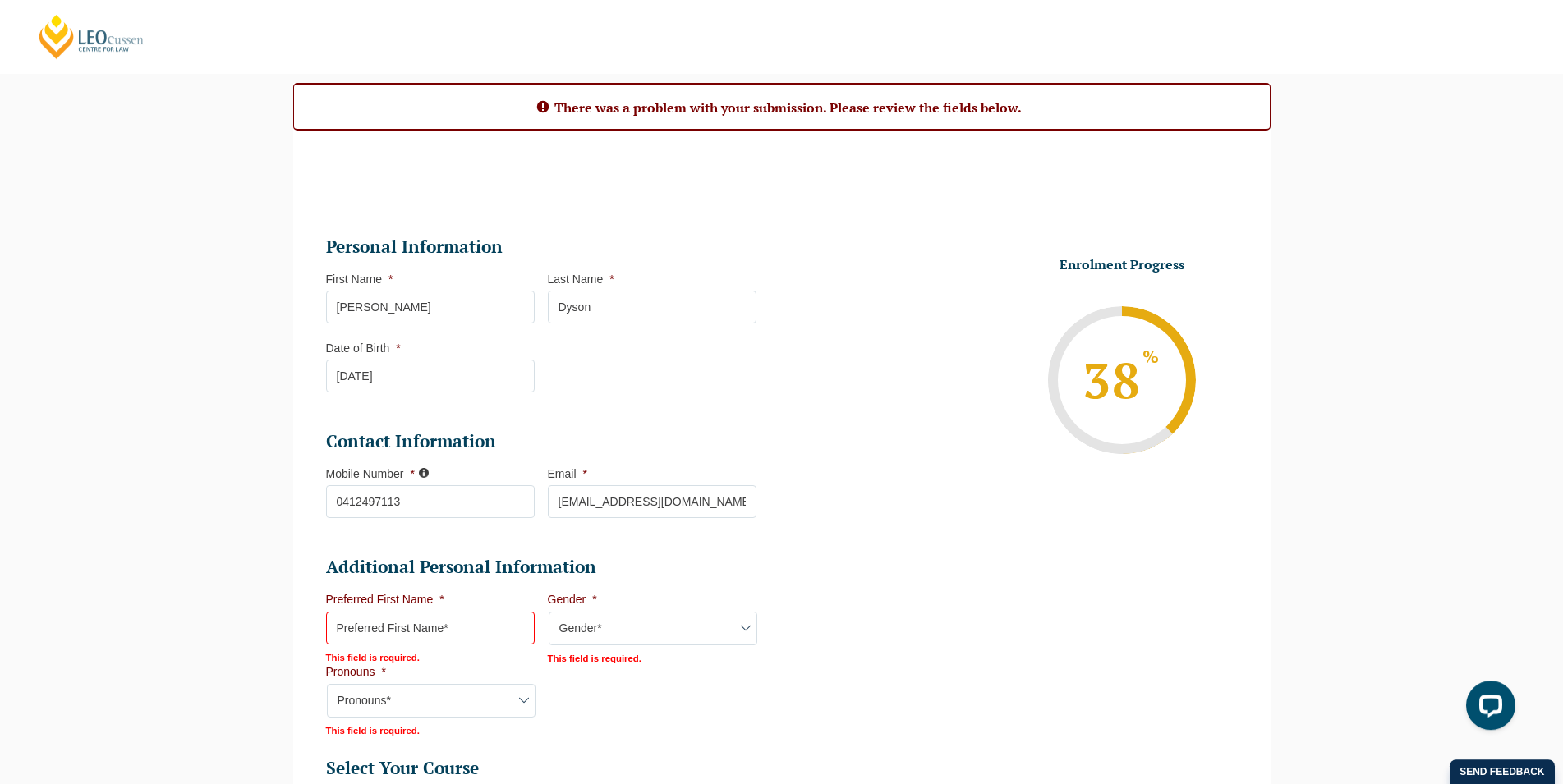
scroll to position [150, 0]
click at [458, 619] on input "Preferred First Name *" at bounding box center [430, 627] width 208 height 33
type input "Oliver"
click at [549, 611] on select "Gender* Male Female Nonbinary Intersex Prefer not to disclose Other" at bounding box center [652, 628] width 208 height 34
select select "[DEMOGRAPHIC_DATA]"
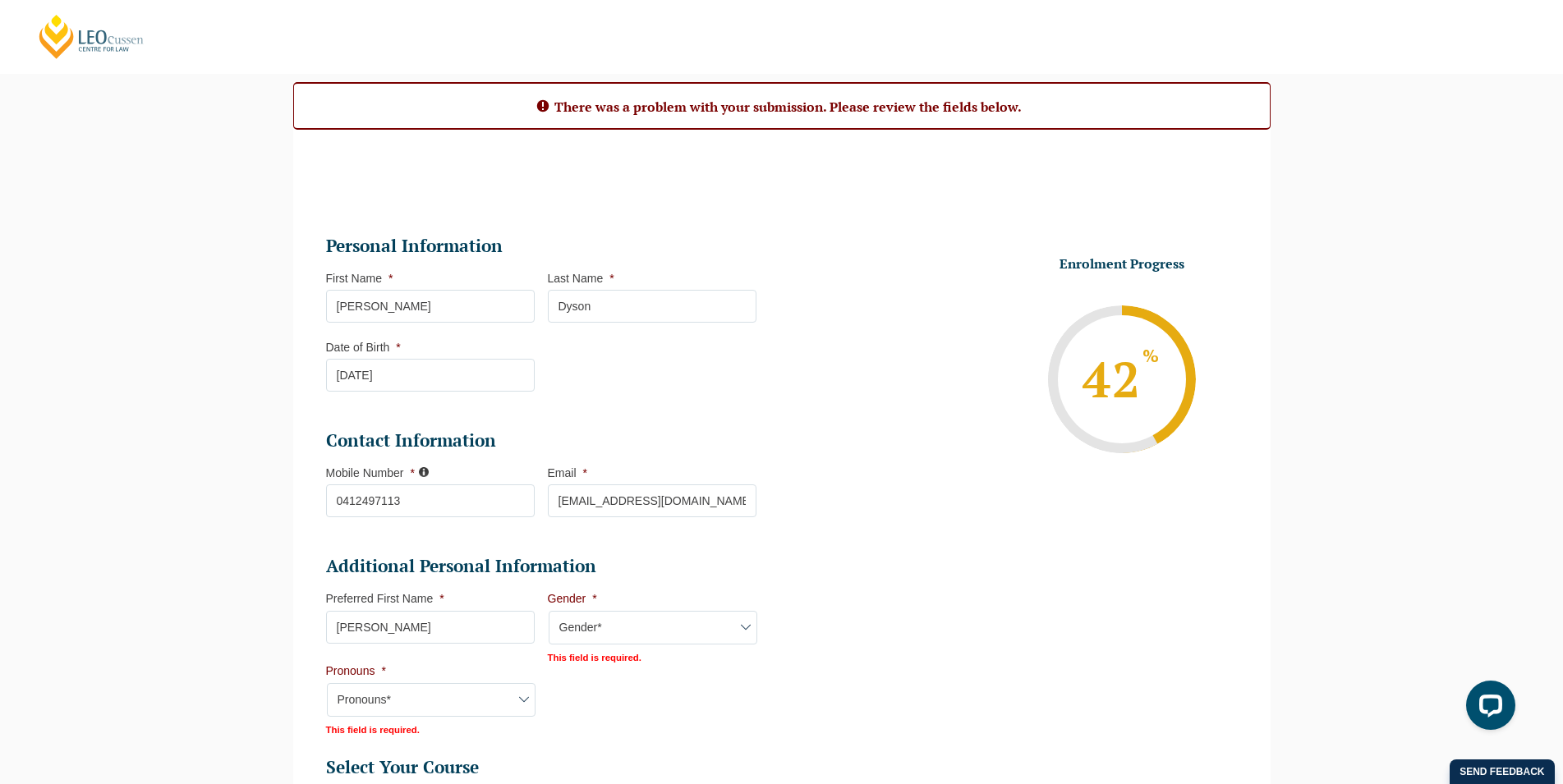
click option "[DEMOGRAPHIC_DATA]" at bounding box center [0, 0] width 0 height 0
click at [327, 681] on select "Pronouns* She/Her/Hers He/Him/His They/Them/Theirs Other Prefer not to disclose" at bounding box center [431, 698] width 208 height 34
select select "He/Him/His"
click option "He/Him/His" at bounding box center [0, 0] width 0 height 0
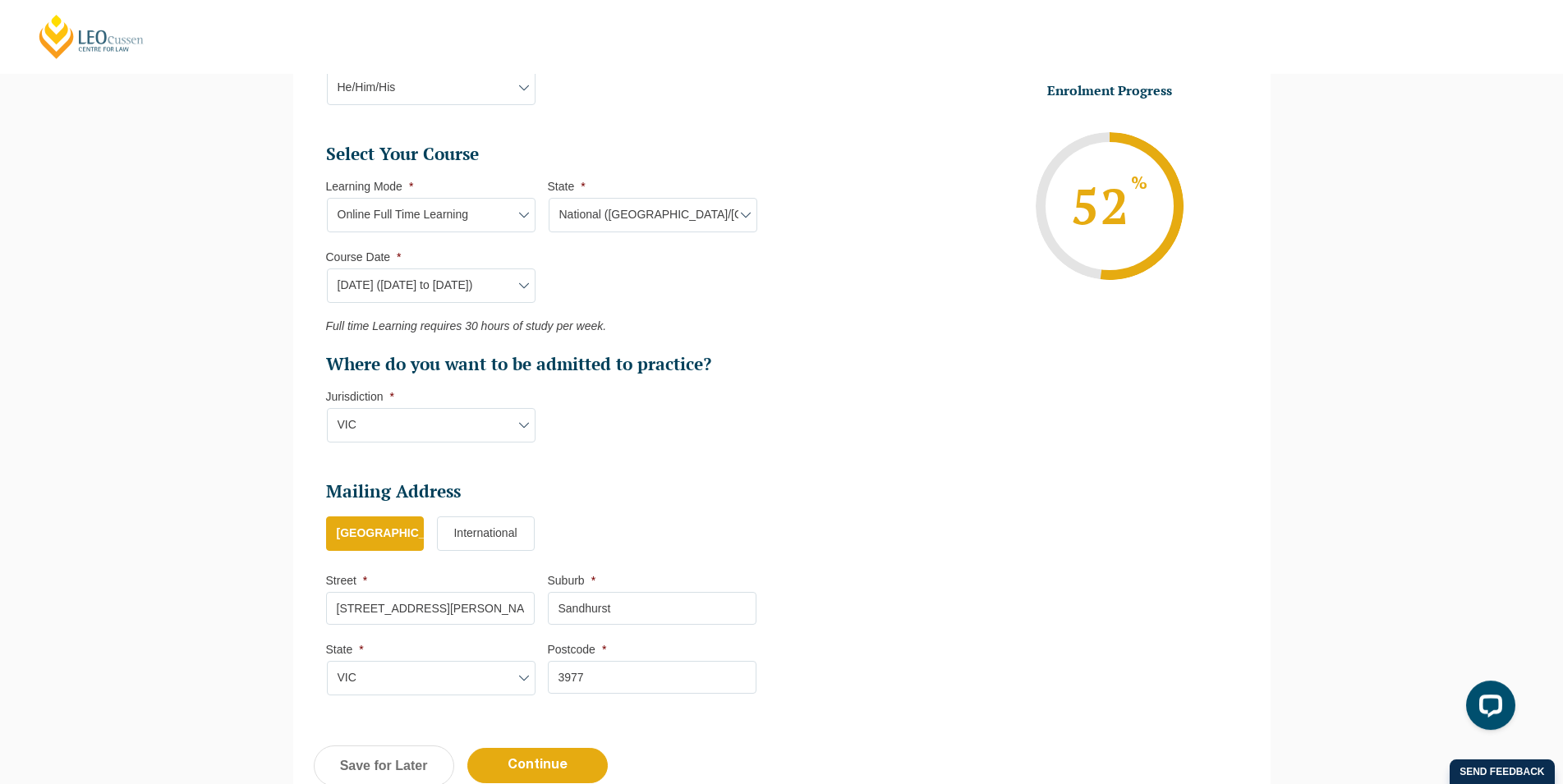
scroll to position [819, 0]
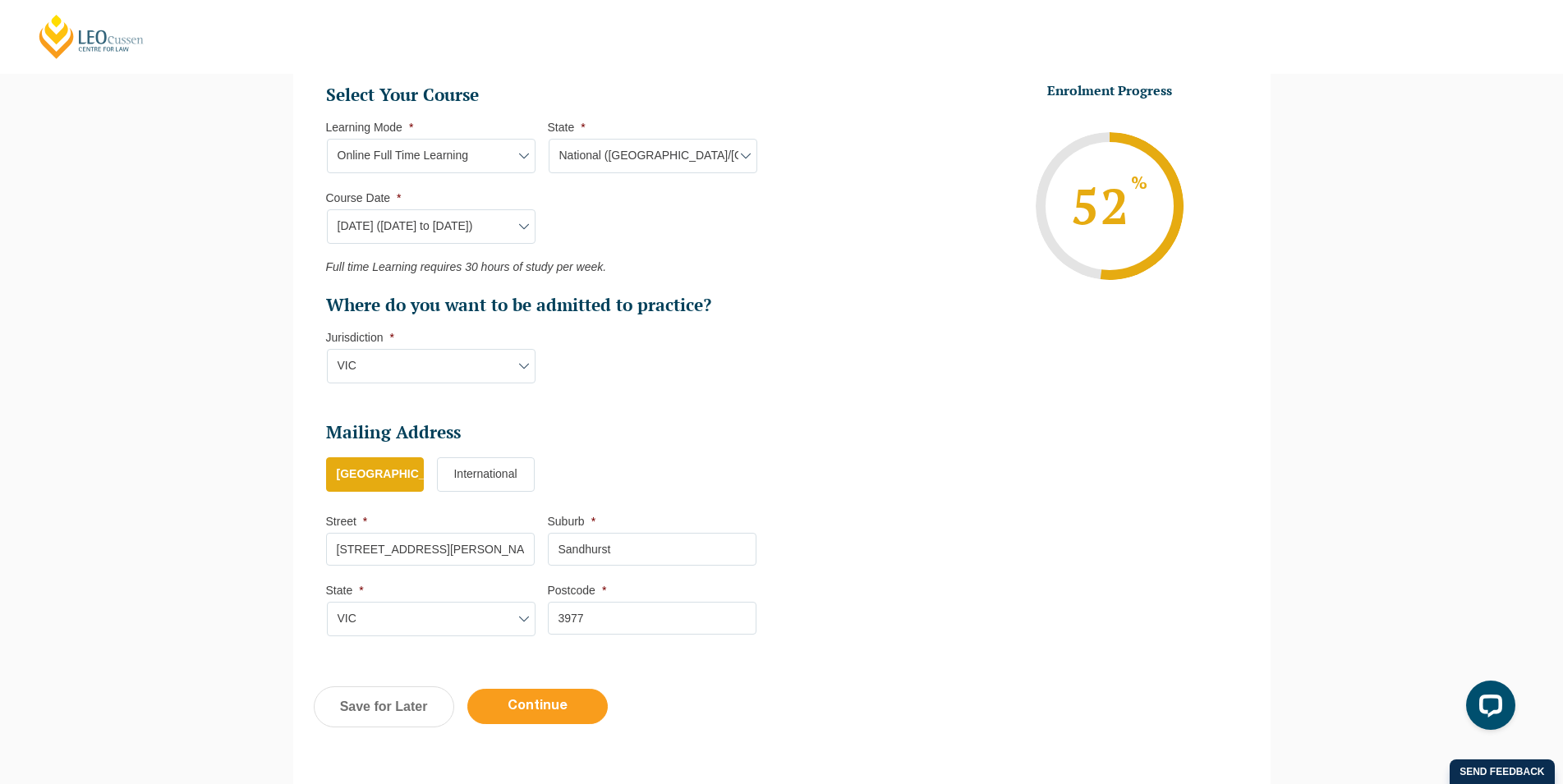
click at [536, 696] on input "Continue" at bounding box center [538, 706] width 140 height 35
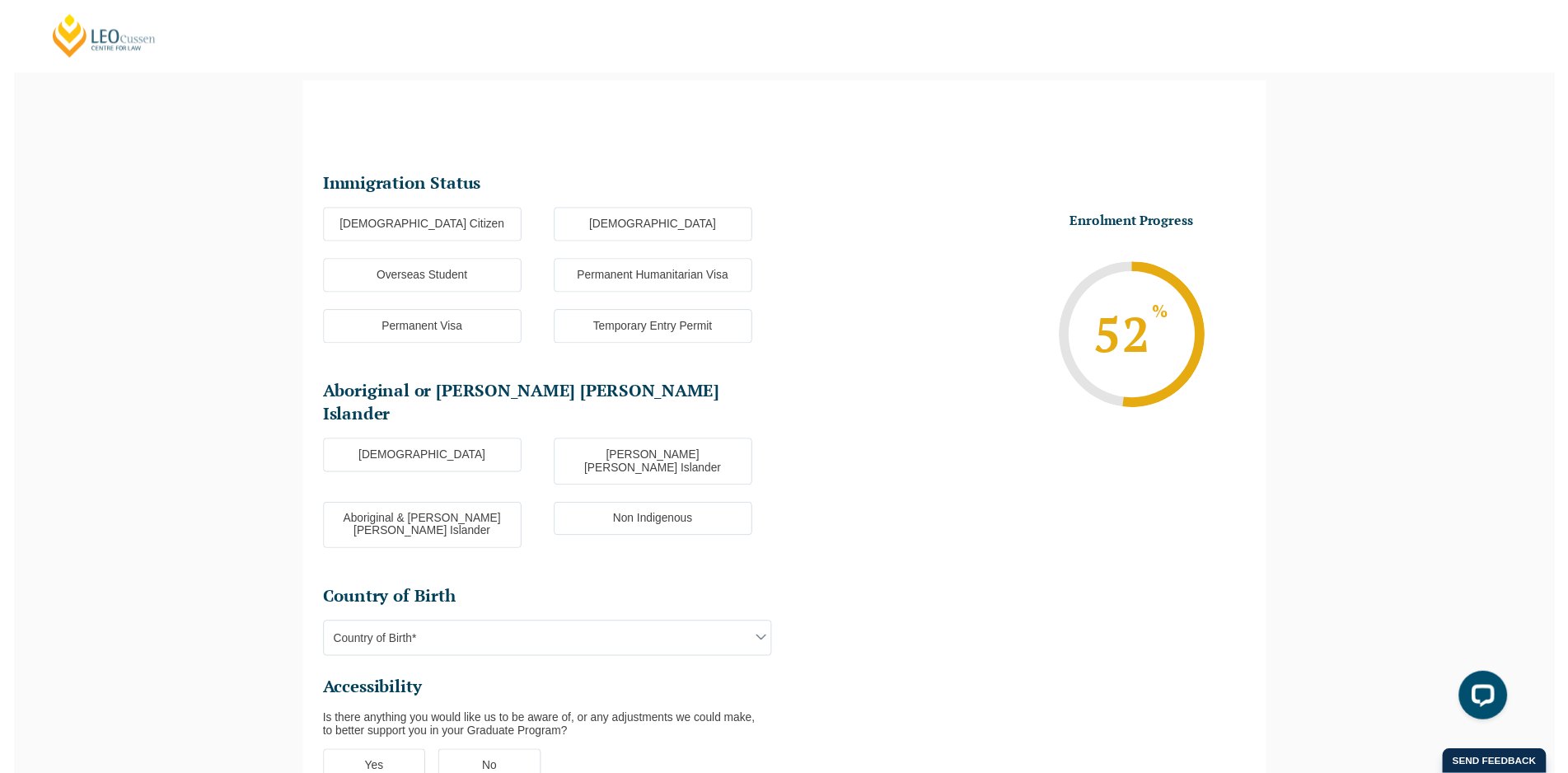
scroll to position [143, 0]
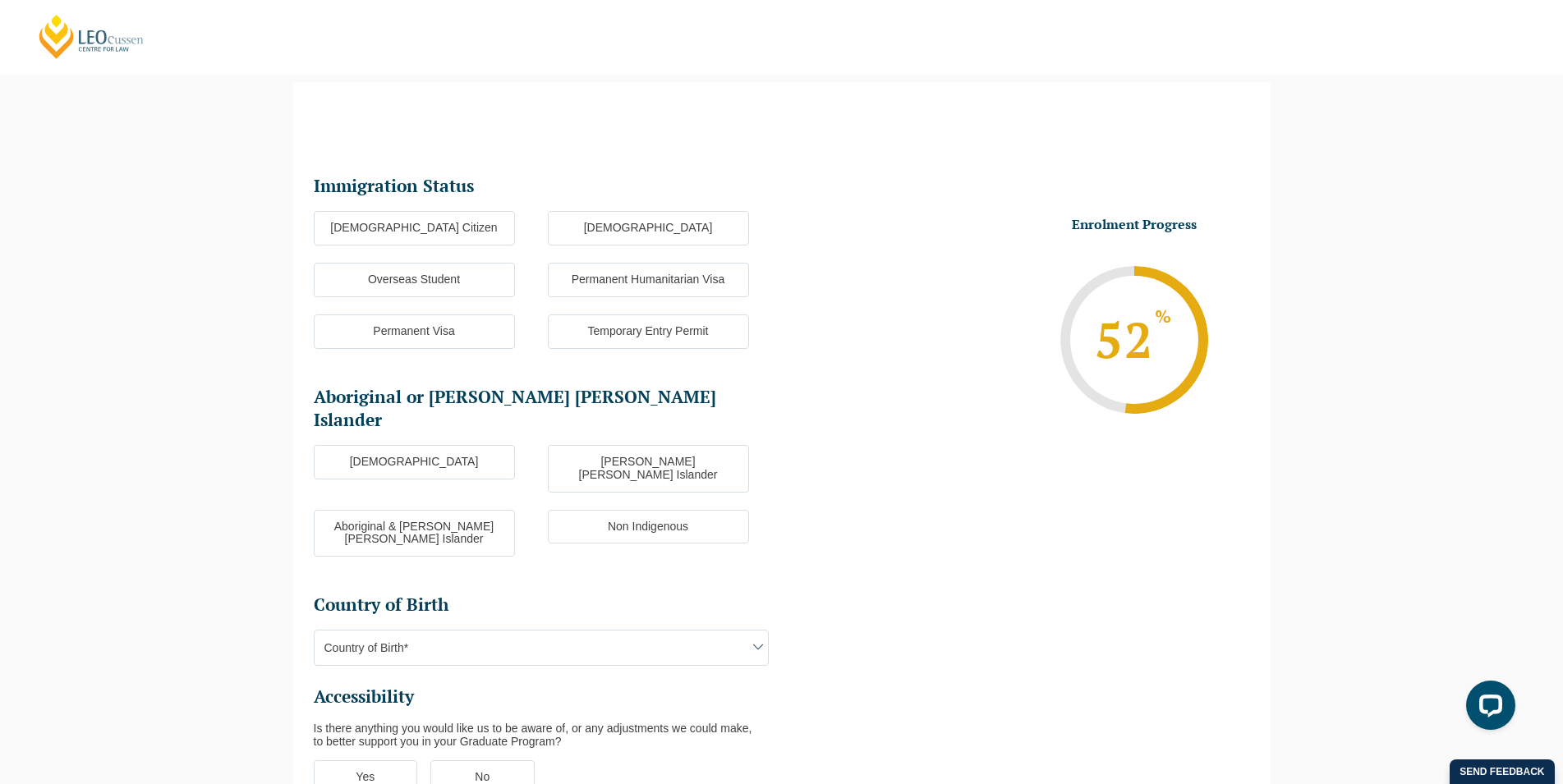
click at [456, 235] on label "Australian Citizen" at bounding box center [414, 227] width 202 height 34
click at [0, 0] on input "Australian Citizen" at bounding box center [0, 0] width 0 height 0
click at [568, 510] on label "Non Indigenous" at bounding box center [648, 527] width 202 height 34
click at [0, 0] on input "Non Indigenous" at bounding box center [0, 0] width 0 height 0
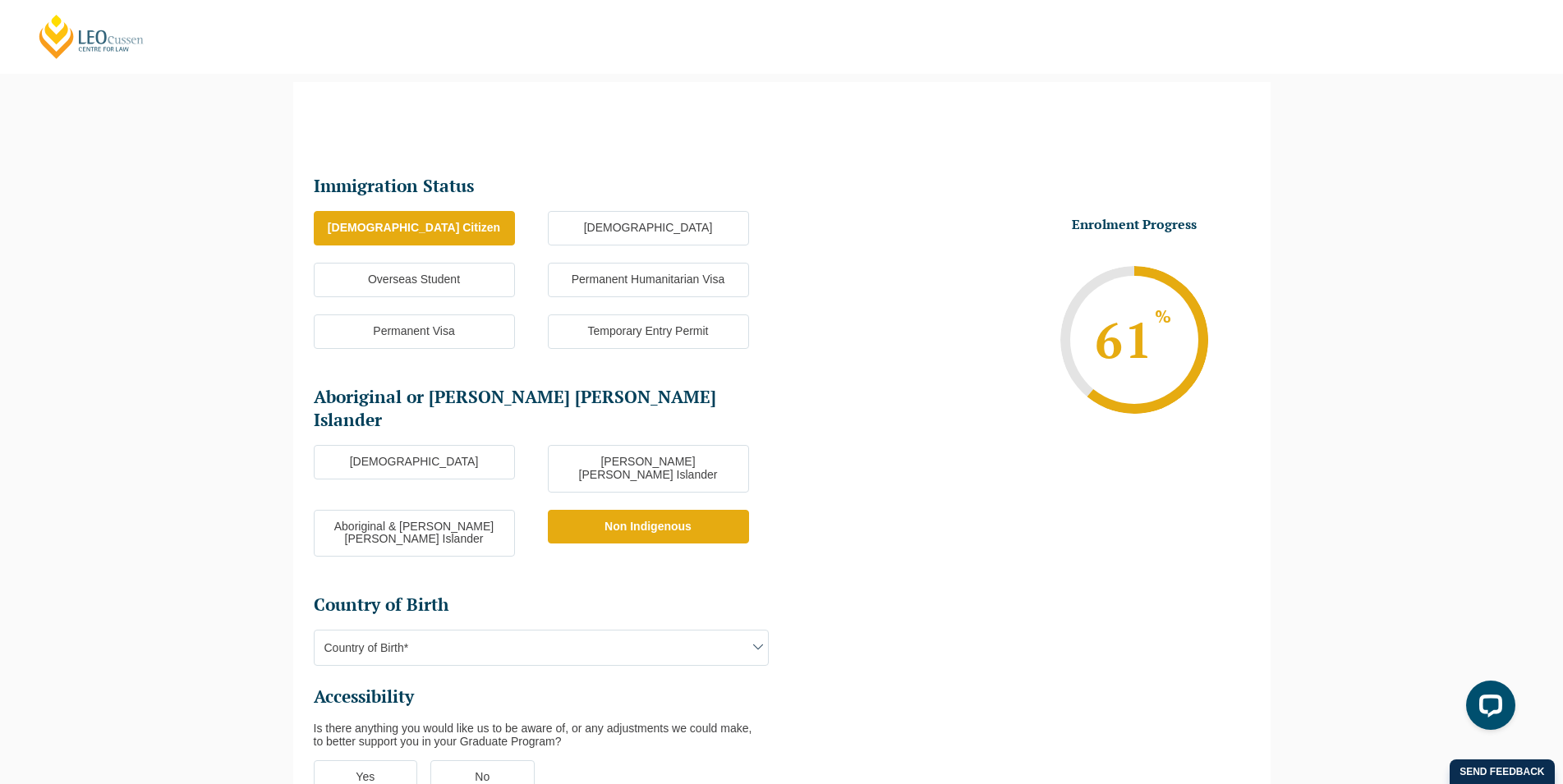
click at [511, 630] on span "Country of Birth*" at bounding box center [541, 647] width 453 height 34
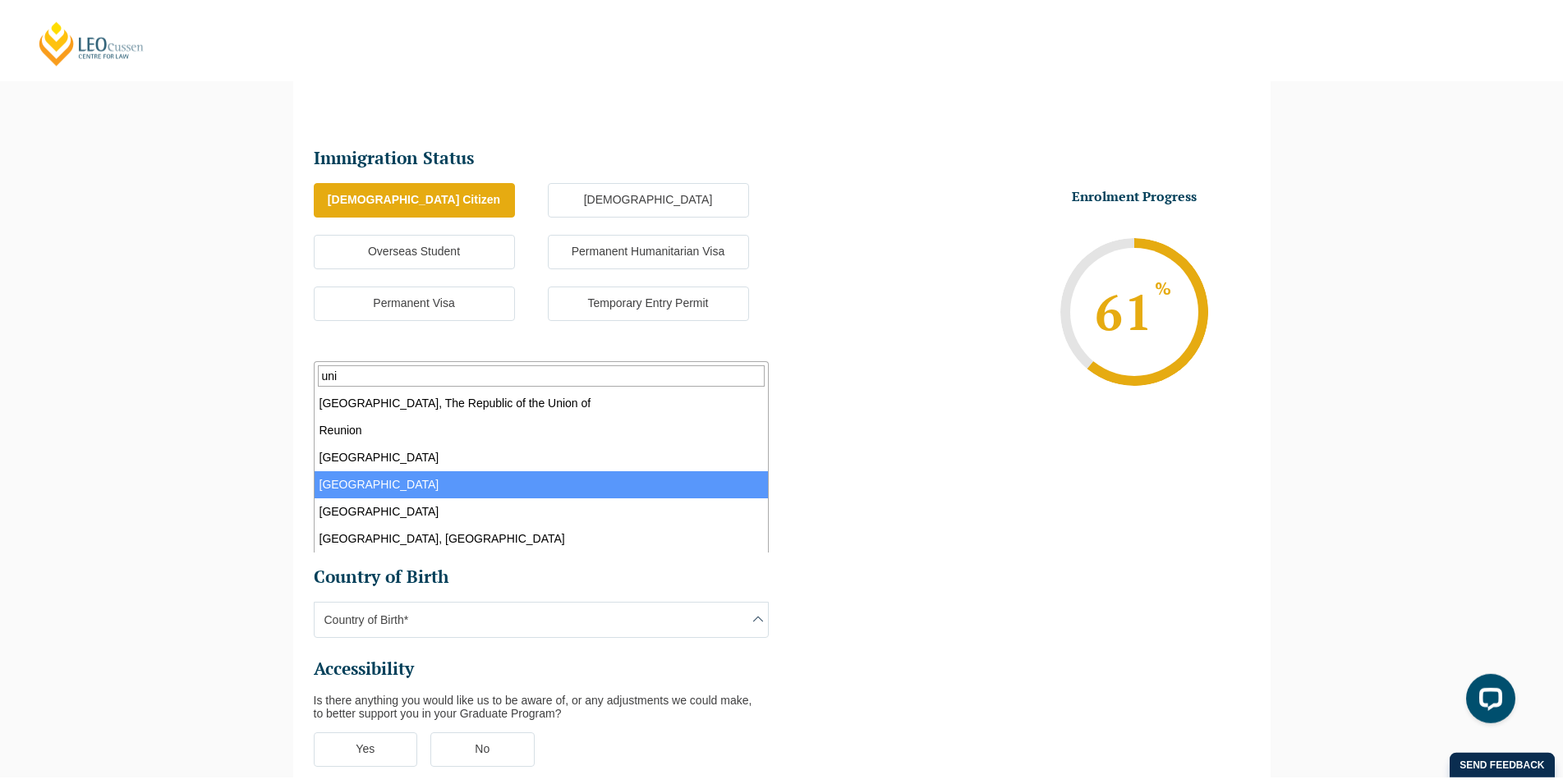
scroll to position [226, 0]
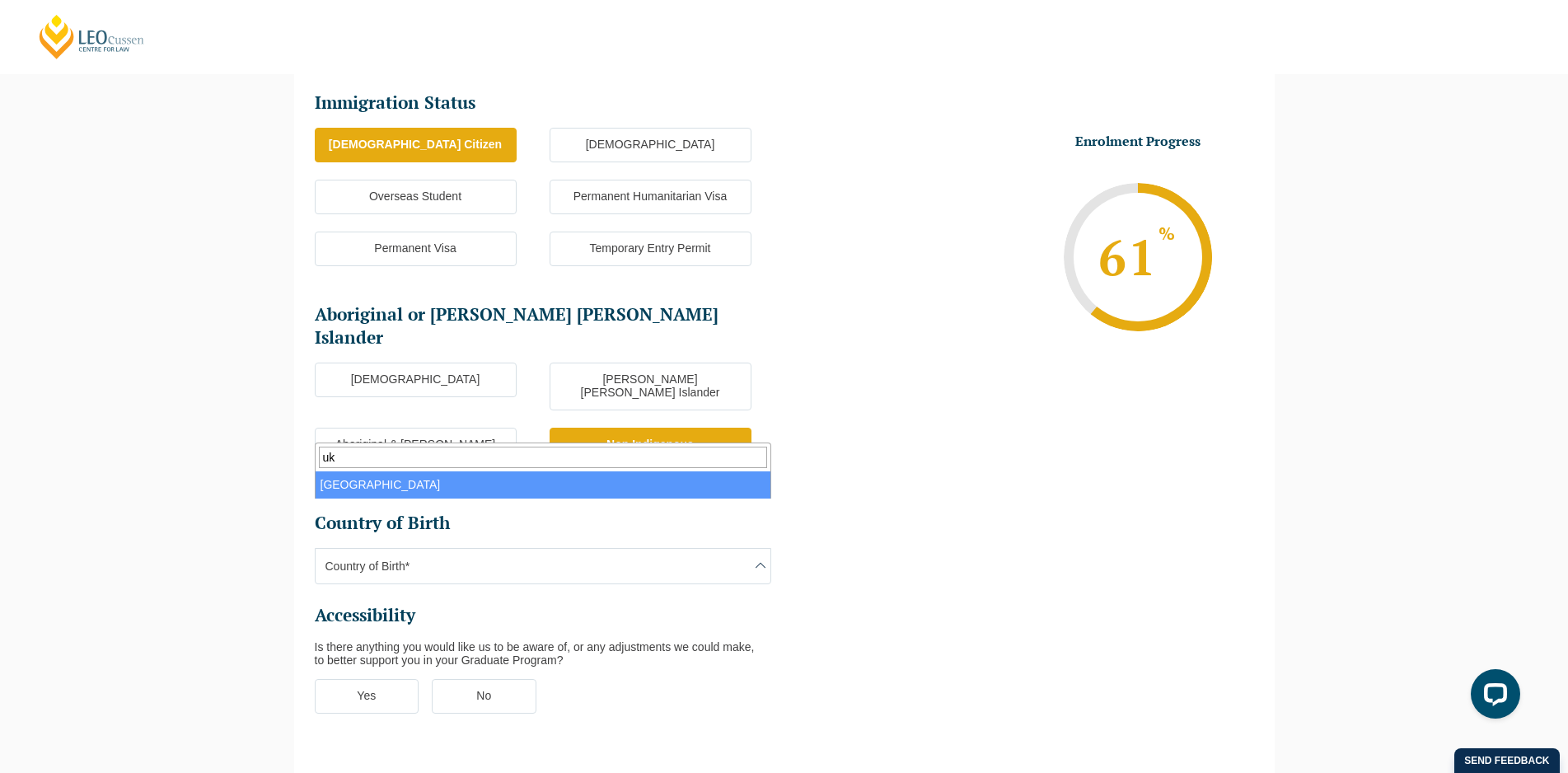
type input "u"
type input "eng"
select select "England 2102"
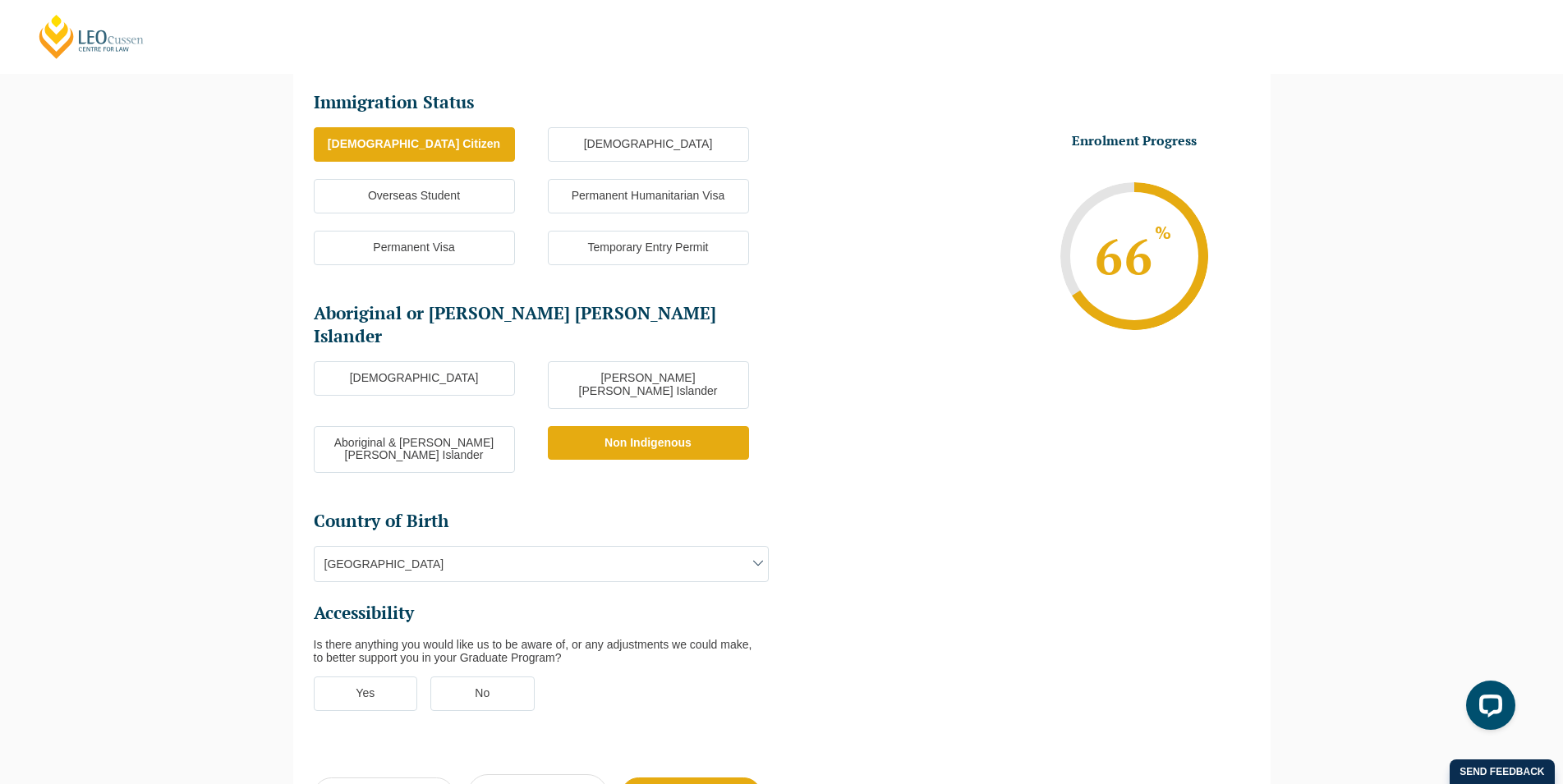
click at [472, 676] on label "No" at bounding box center [483, 693] width 105 height 34
click at [0, 0] on input "No" at bounding box center [0, 0] width 0 height 0
click at [718, 777] on input "Continue" at bounding box center [691, 795] width 140 height 35
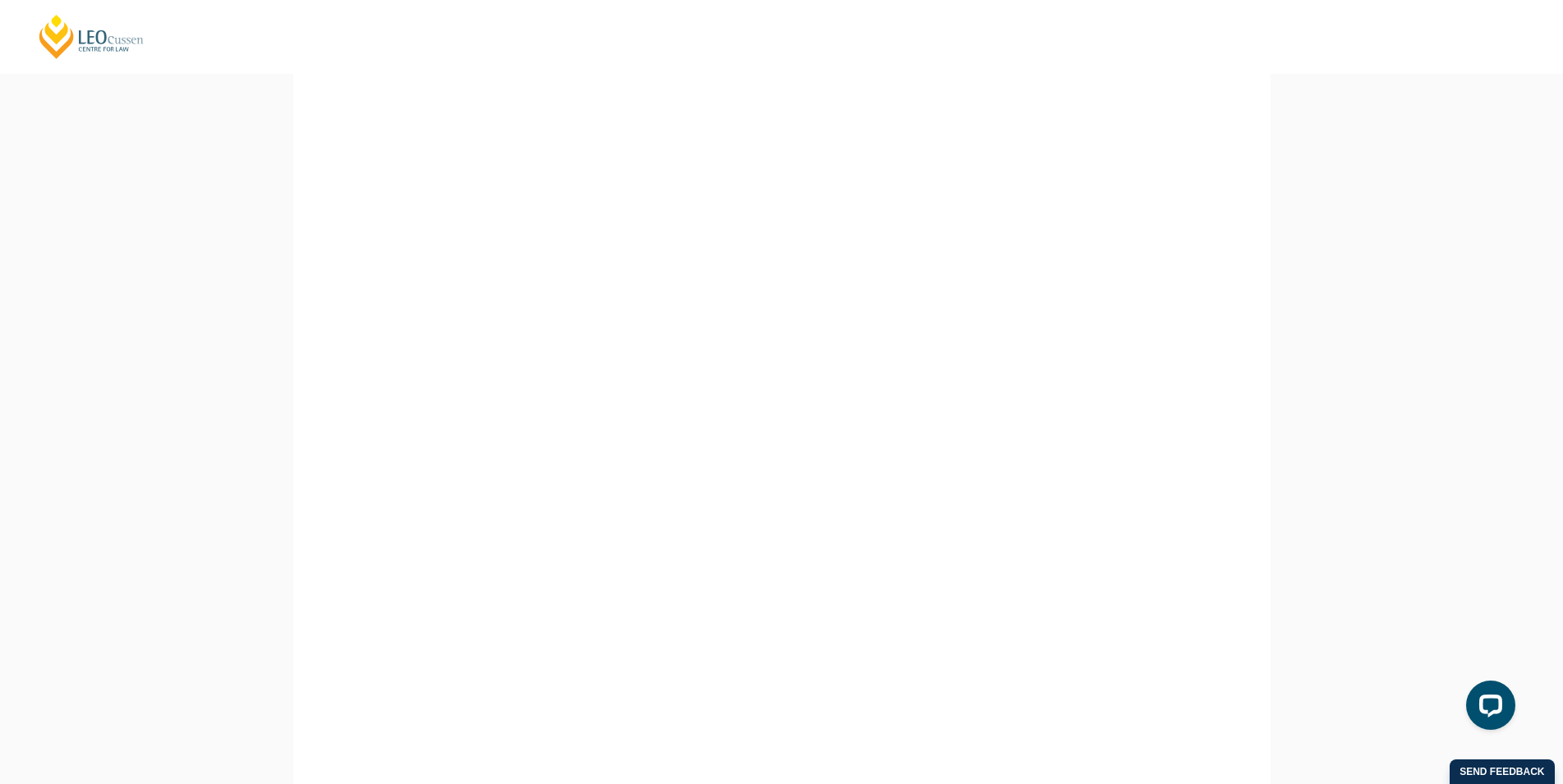
scroll to position [158, 0]
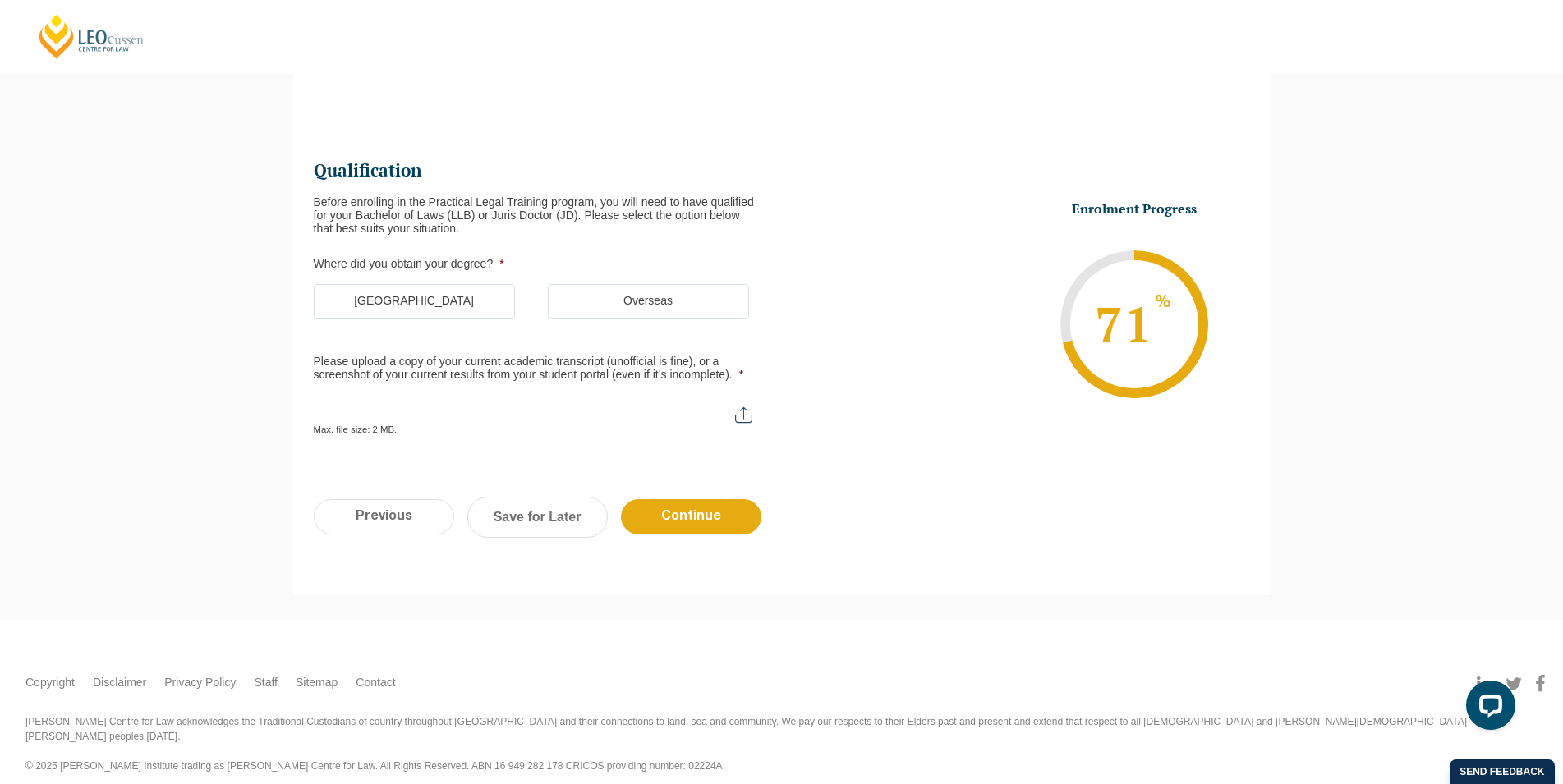
click at [471, 295] on label "Australia" at bounding box center [414, 301] width 202 height 34
click at [0, 0] on input "Australia" at bounding box center [0, 0] width 0 height 0
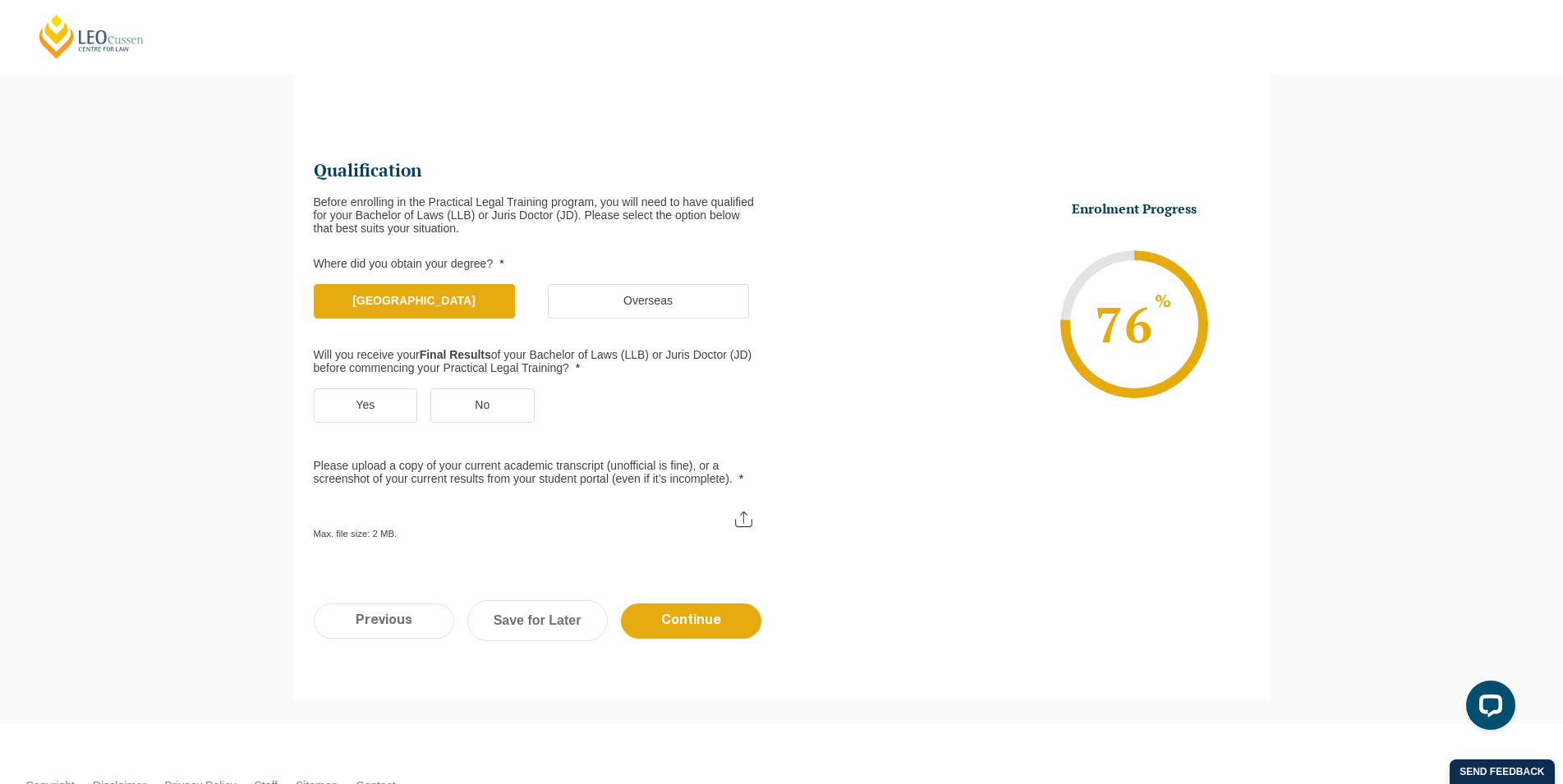
click at [371, 390] on label "Yes" at bounding box center [365, 405] width 105 height 34
click at [365, 395] on label "Yes" at bounding box center [365, 405] width 105 height 34
click at [0, 0] on input "Yes" at bounding box center [0, 0] width 0 height 0
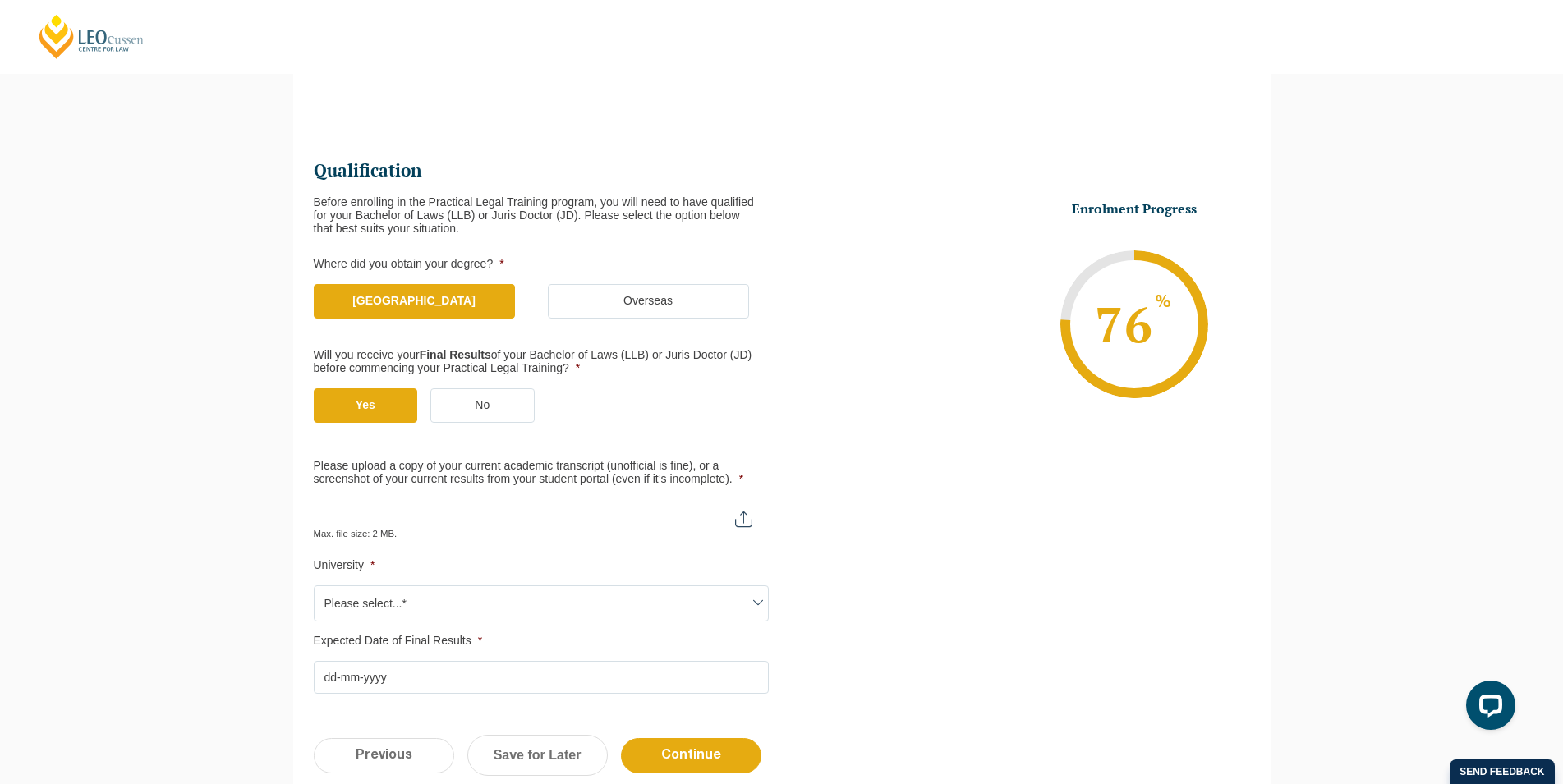
click at [507, 510] on input "Please upload a copy of your current academic transcript (unofficial is fine), …" at bounding box center [541, 512] width 455 height 28
click at [550, 522] on input "Please upload a copy of your current academic transcript (unofficial is fine), …" at bounding box center [541, 512] width 455 height 28
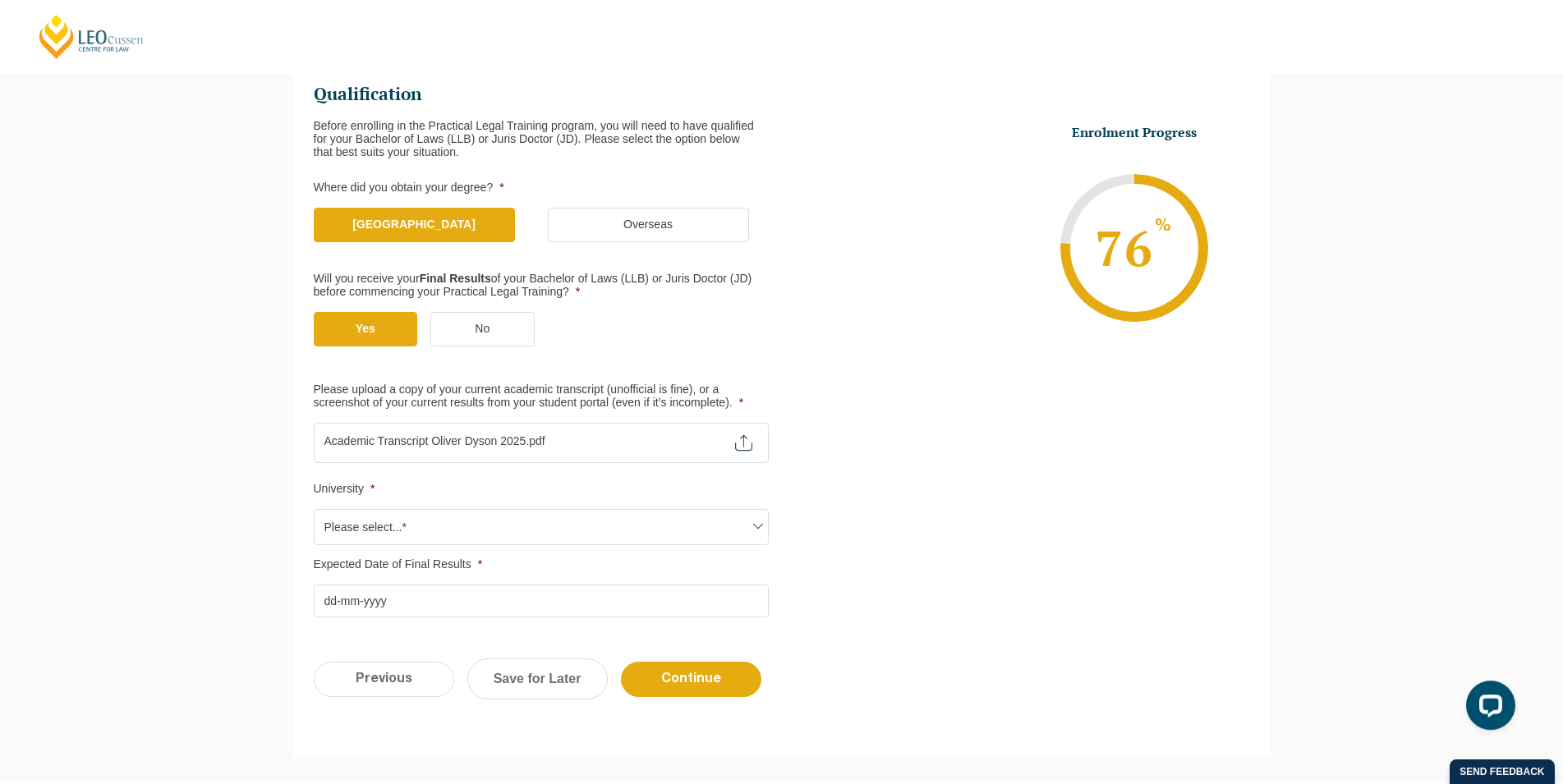
scroll to position [242, 0]
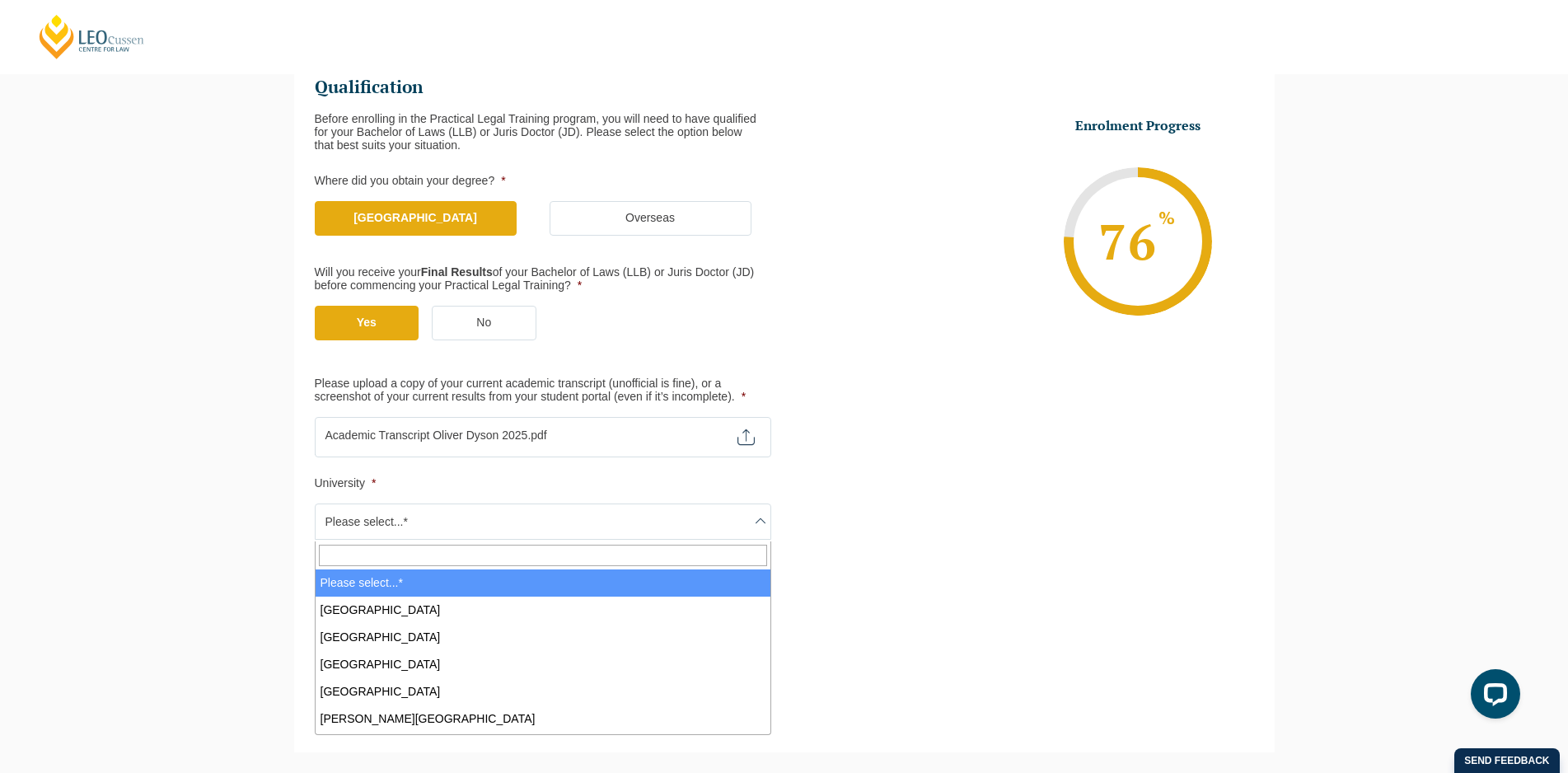
drag, startPoint x: 419, startPoint y: 524, endPoint x: 440, endPoint y: 433, distance: 93.4
click at [426, 509] on span "Please select...*" at bounding box center [543, 521] width 455 height 34
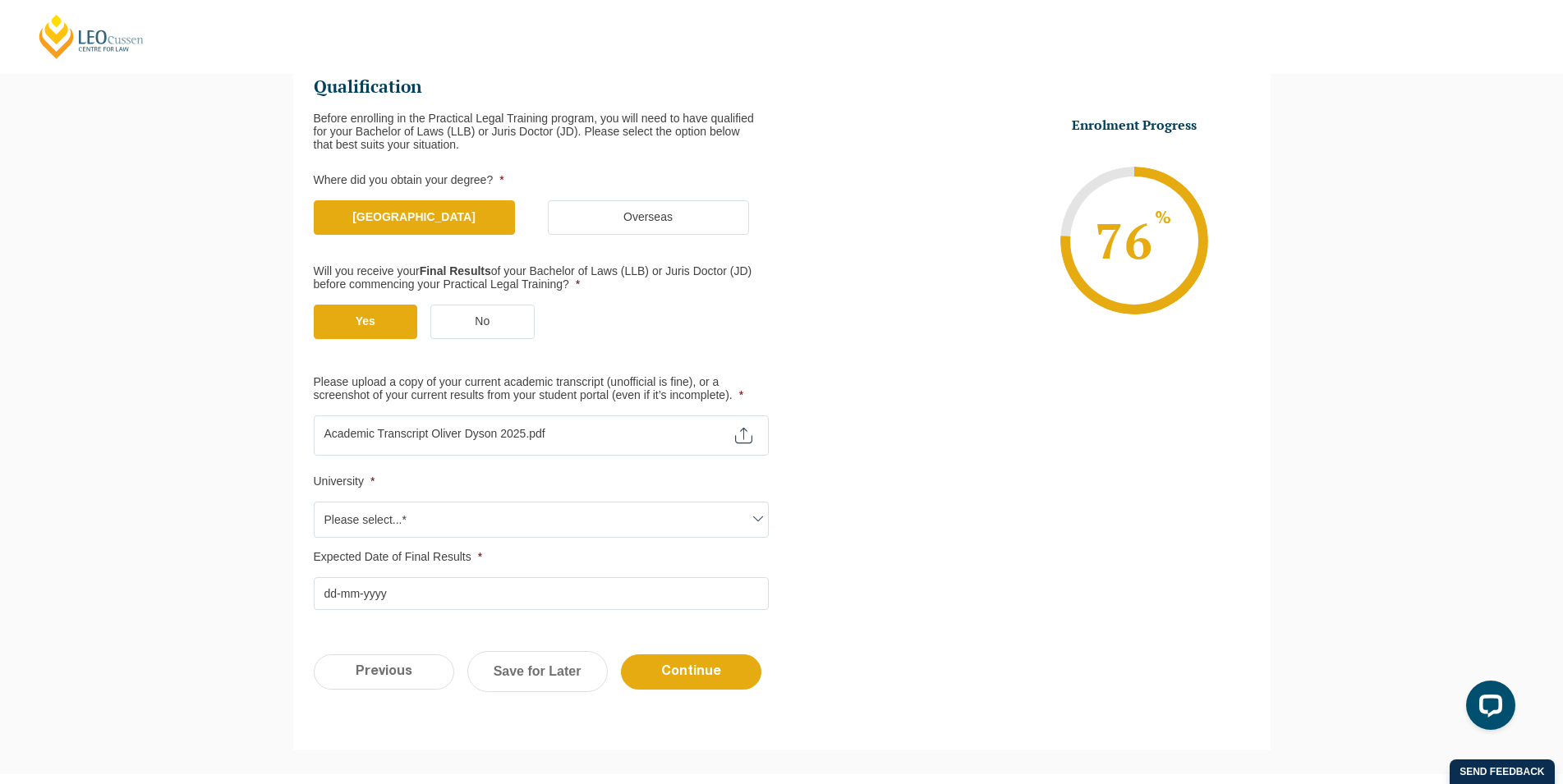
click at [438, 431] on input "Please upload a copy of your current academic transcript (unofficial is fine), …" at bounding box center [541, 429] width 455 height 28
type input "C:\fakepath\Academic Transcript Oliver Dyson.pdf"
click at [462, 520] on span "Please select...*" at bounding box center [541, 519] width 453 height 34
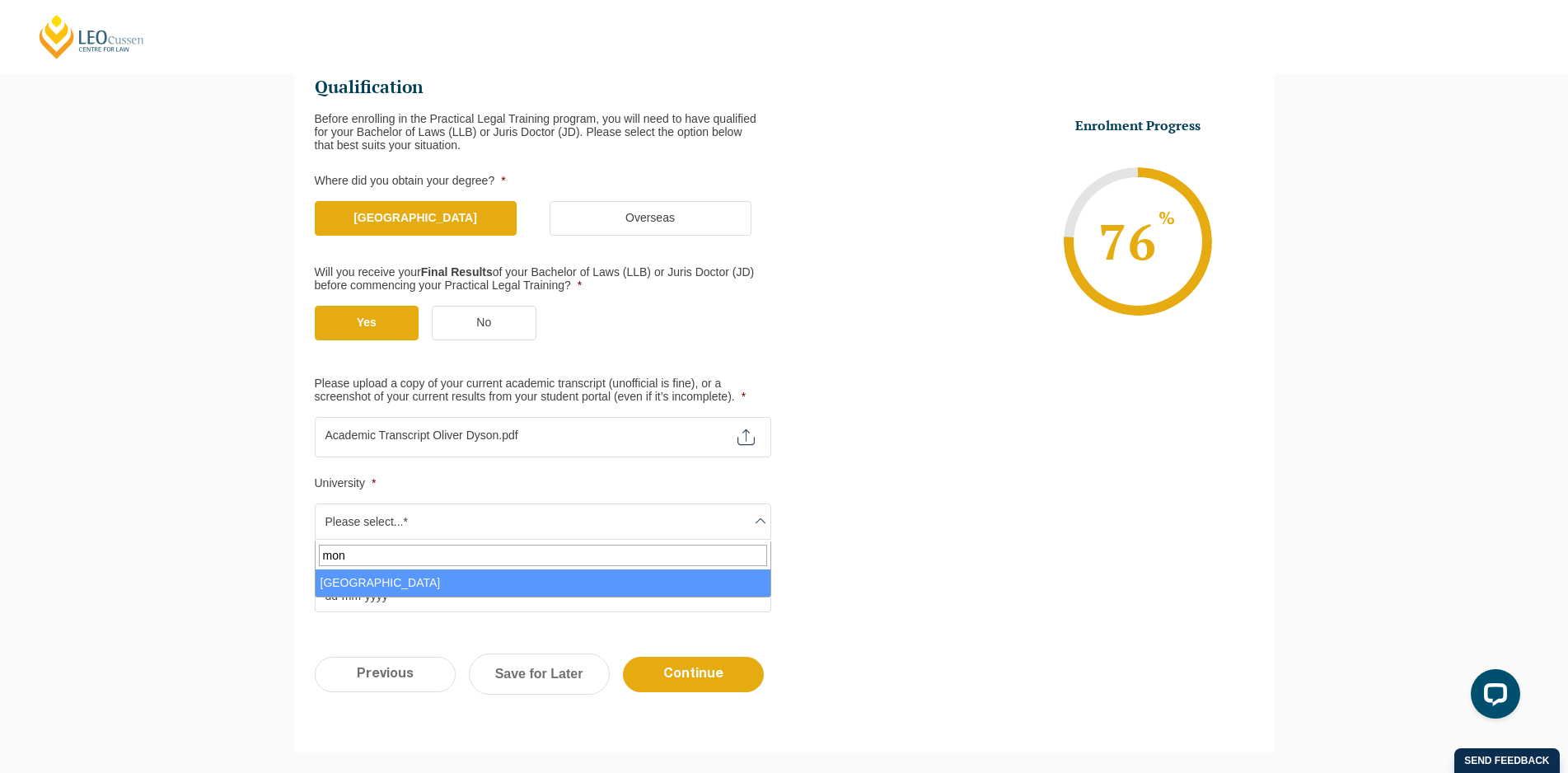
type input "mon"
select select "Monash University"
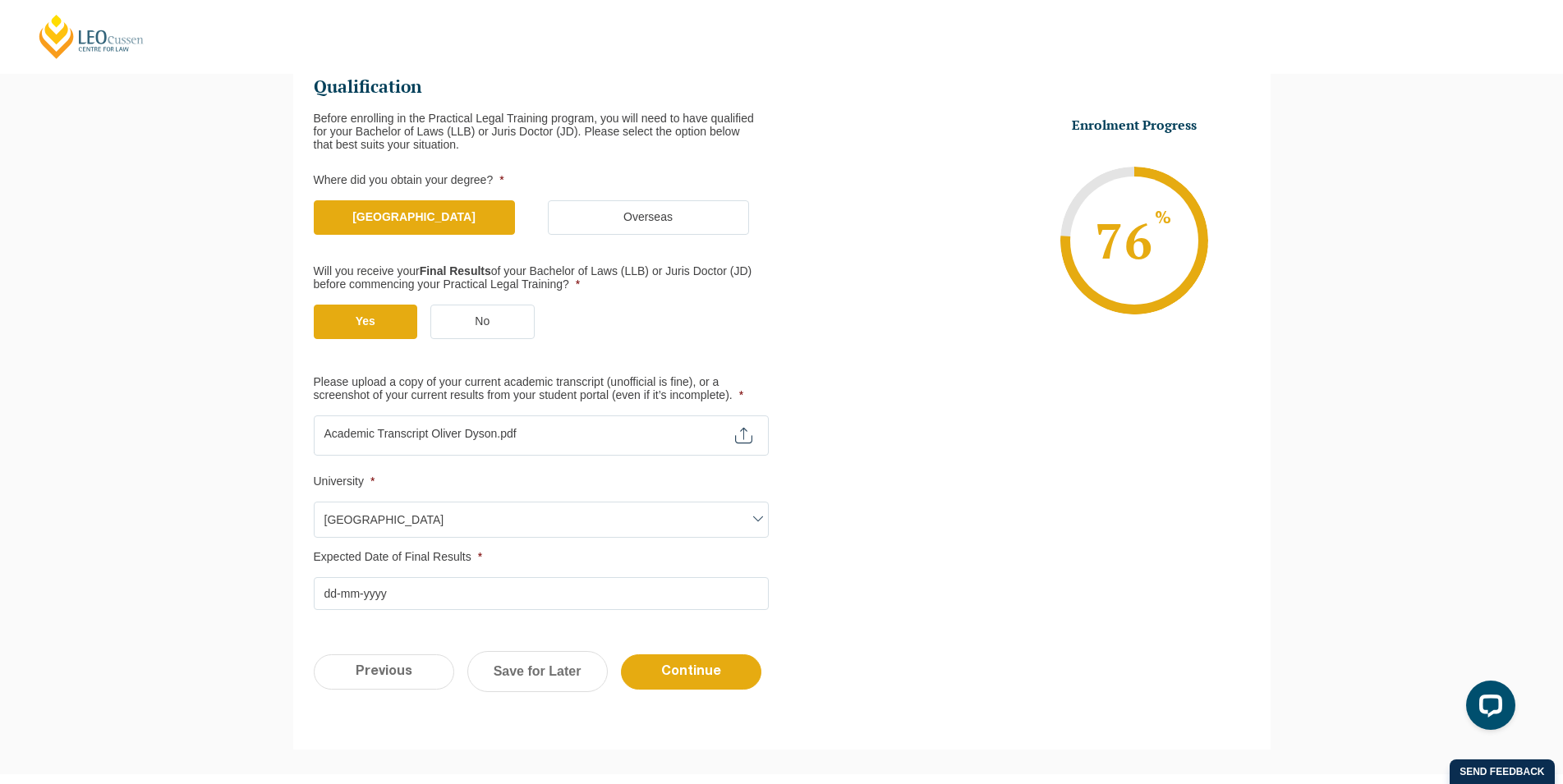
click at [374, 599] on input "Expected Date of Final Results *" at bounding box center [541, 593] width 455 height 33
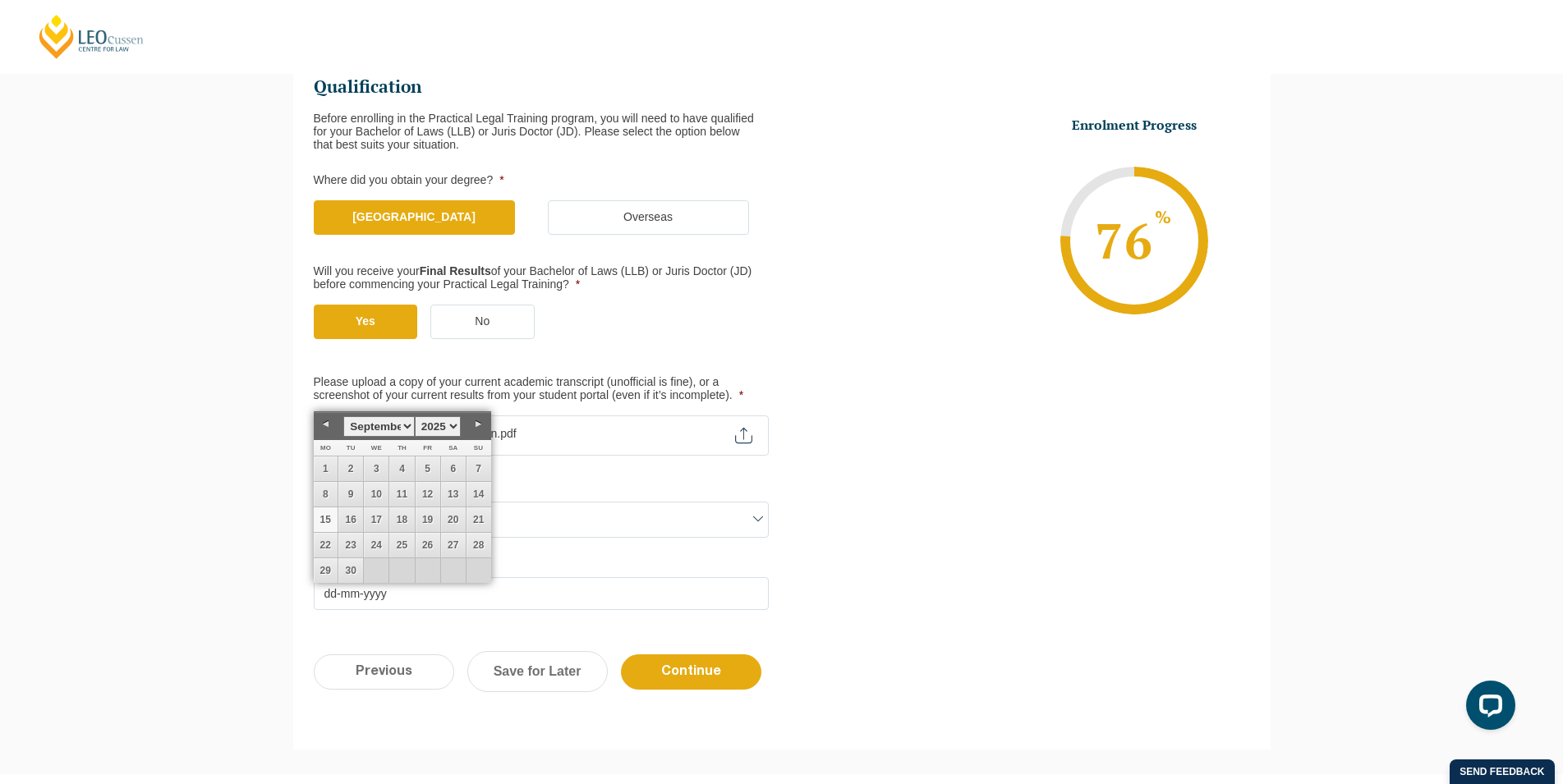
click at [265, 604] on div "Please note that your information is saved on our server as you enter it. Congr…" at bounding box center [781, 366] width 1563 height 816
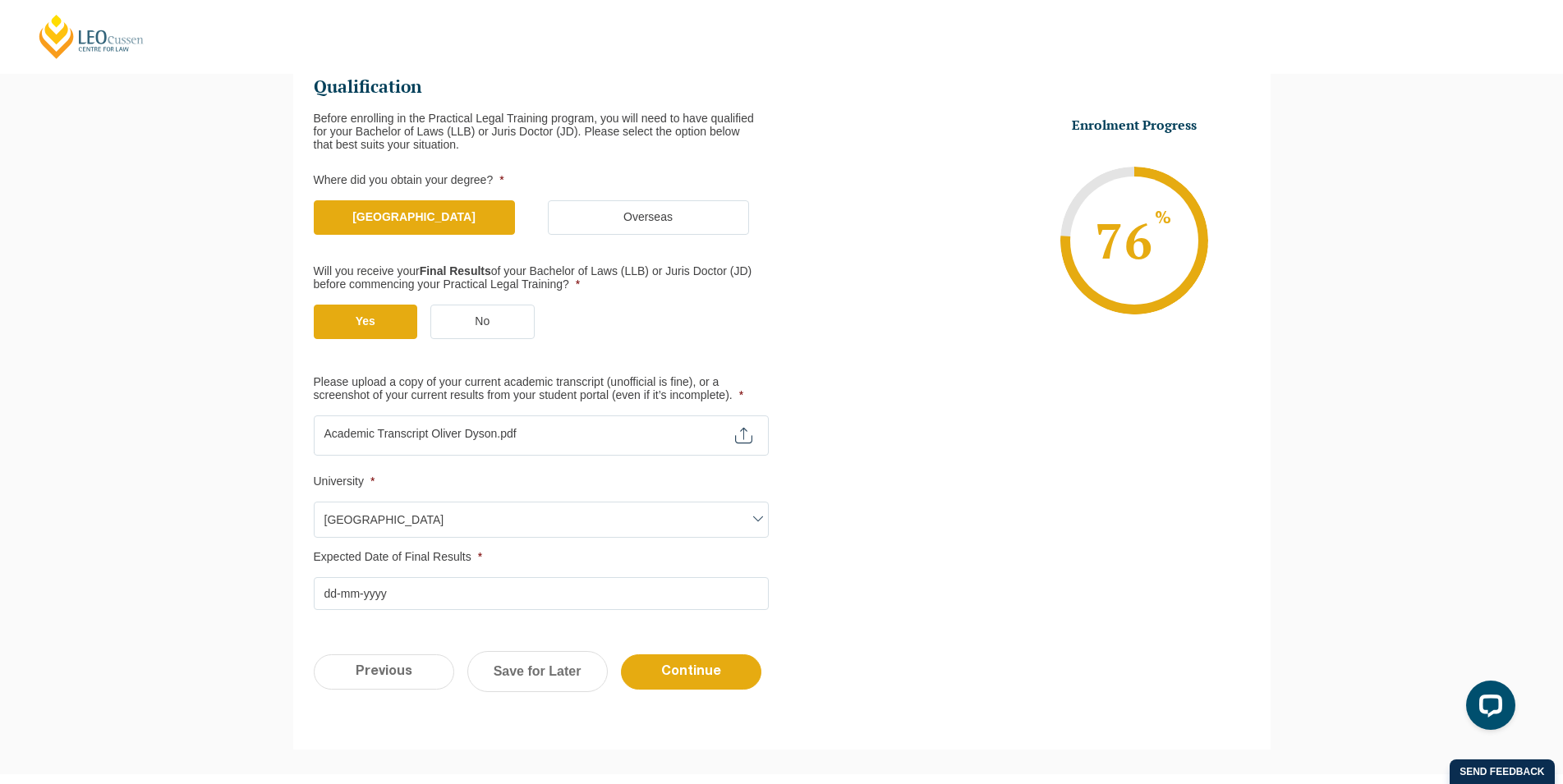
click at [371, 605] on input "Expected Date of Final Results *" at bounding box center [541, 593] width 455 height 33
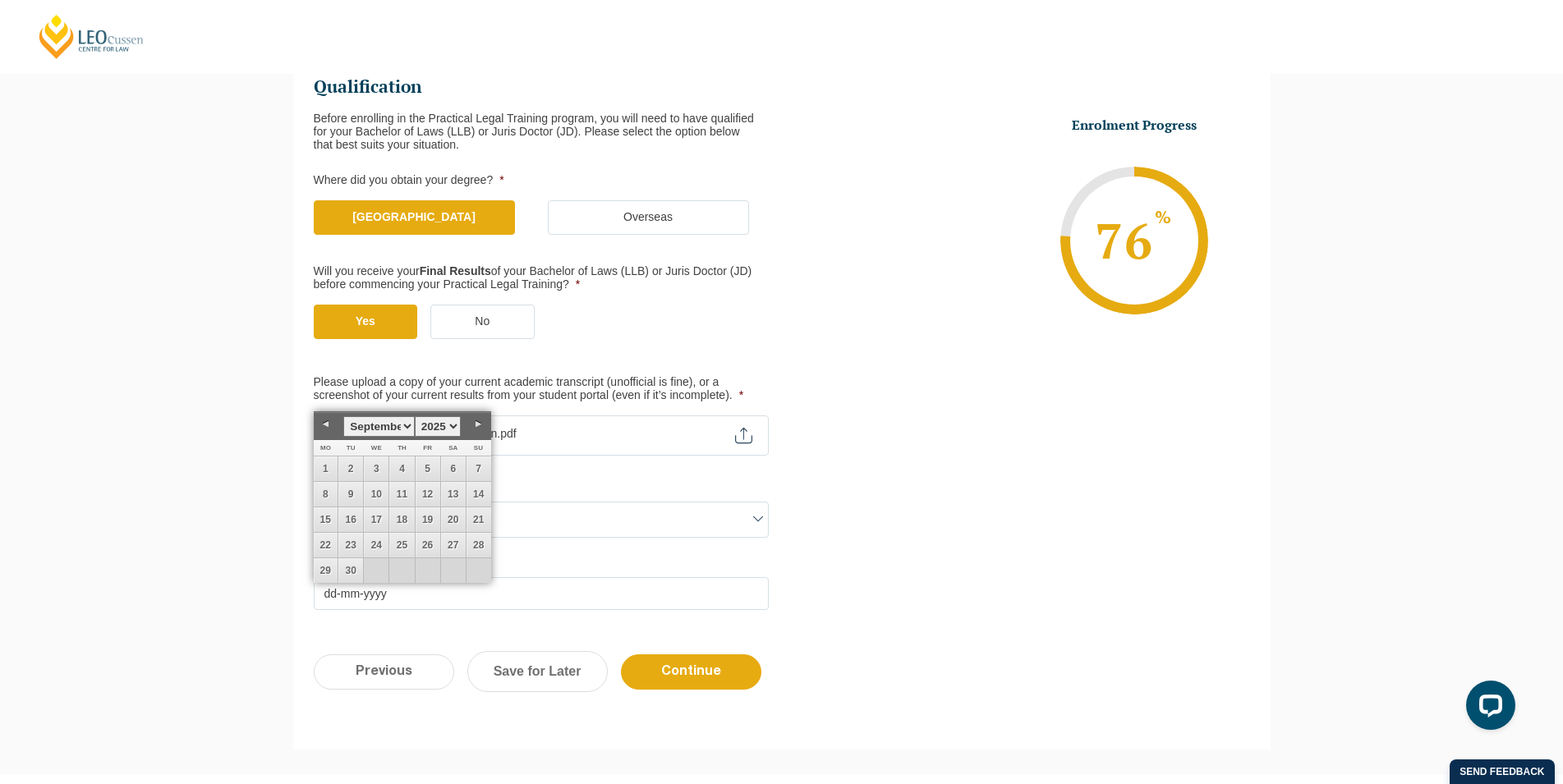
click at [471, 422] on link "Next" at bounding box center [478, 424] width 24 height 24
click at [319, 549] on link "17" at bounding box center [325, 544] width 24 height 24
type input "17-11-2025"
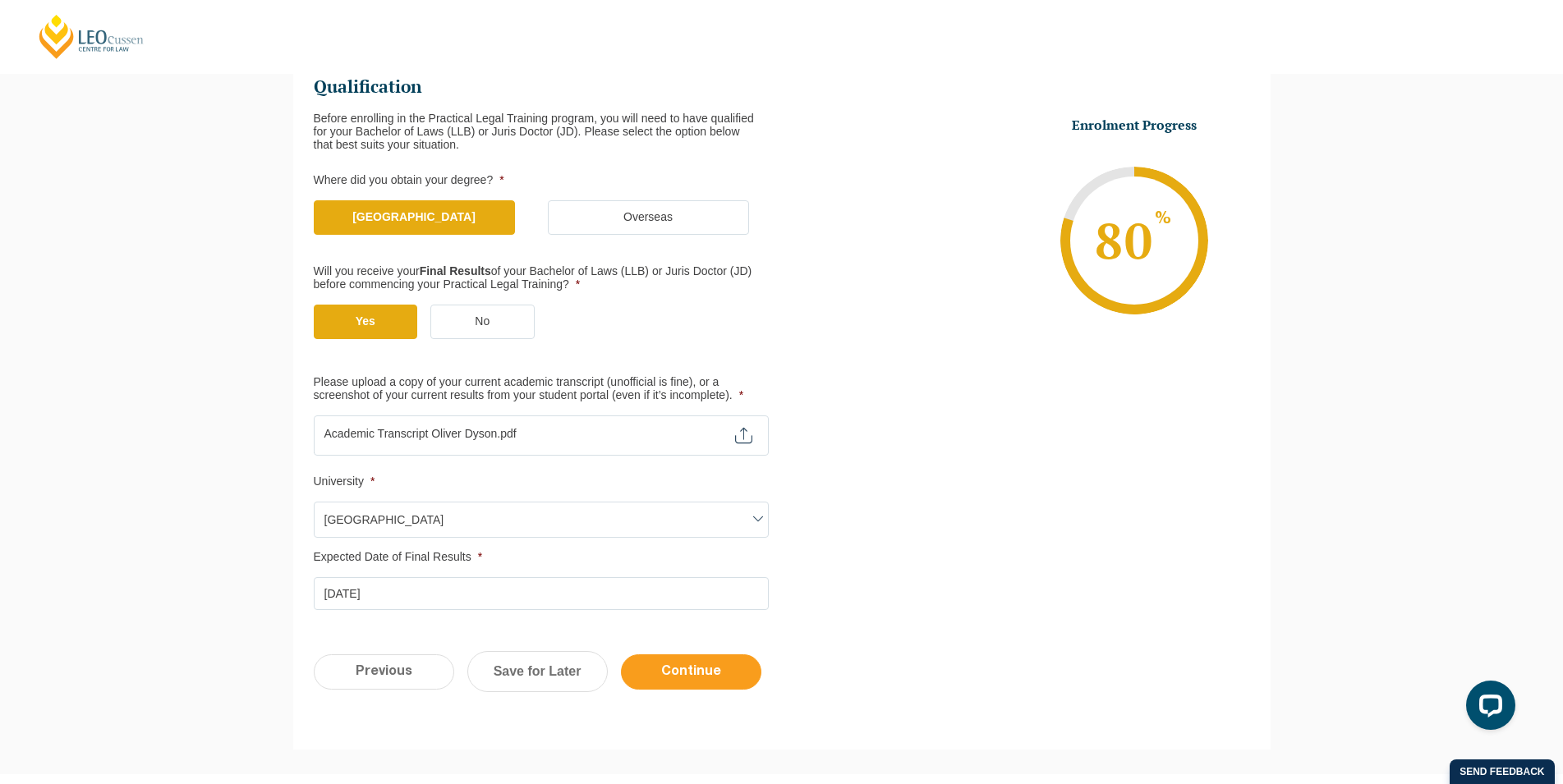
click at [706, 680] on input "Continue" at bounding box center [691, 672] width 140 height 35
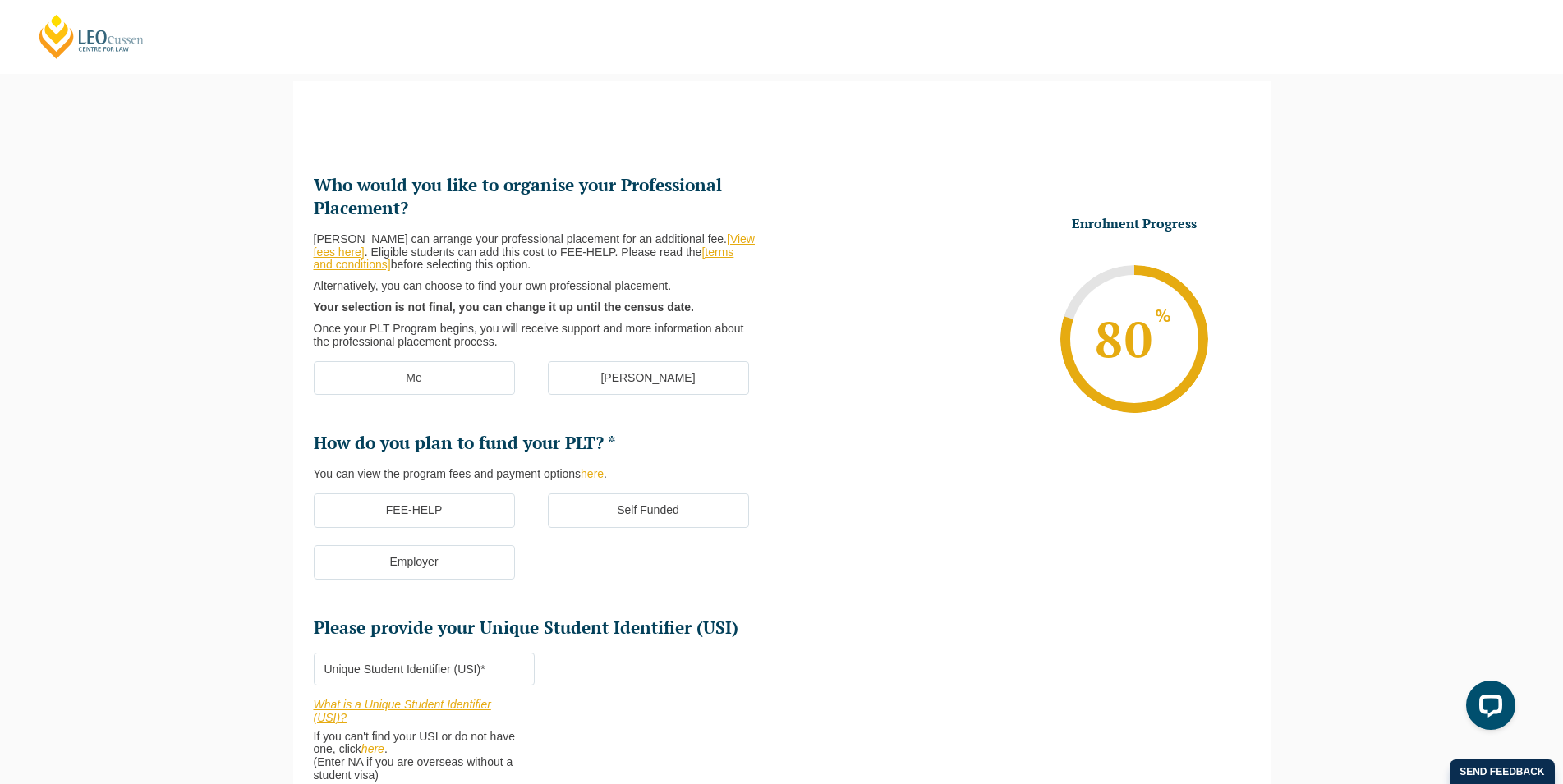
scroll to position [142, 0]
click at [346, 381] on label "Me" at bounding box center [414, 379] width 202 height 34
click at [0, 0] on input "Me" at bounding box center [0, 0] width 0 height 0
click at [462, 574] on label "Employer" at bounding box center [414, 563] width 202 height 34
click at [0, 0] on input "Employer" at bounding box center [0, 0] width 0 height 0
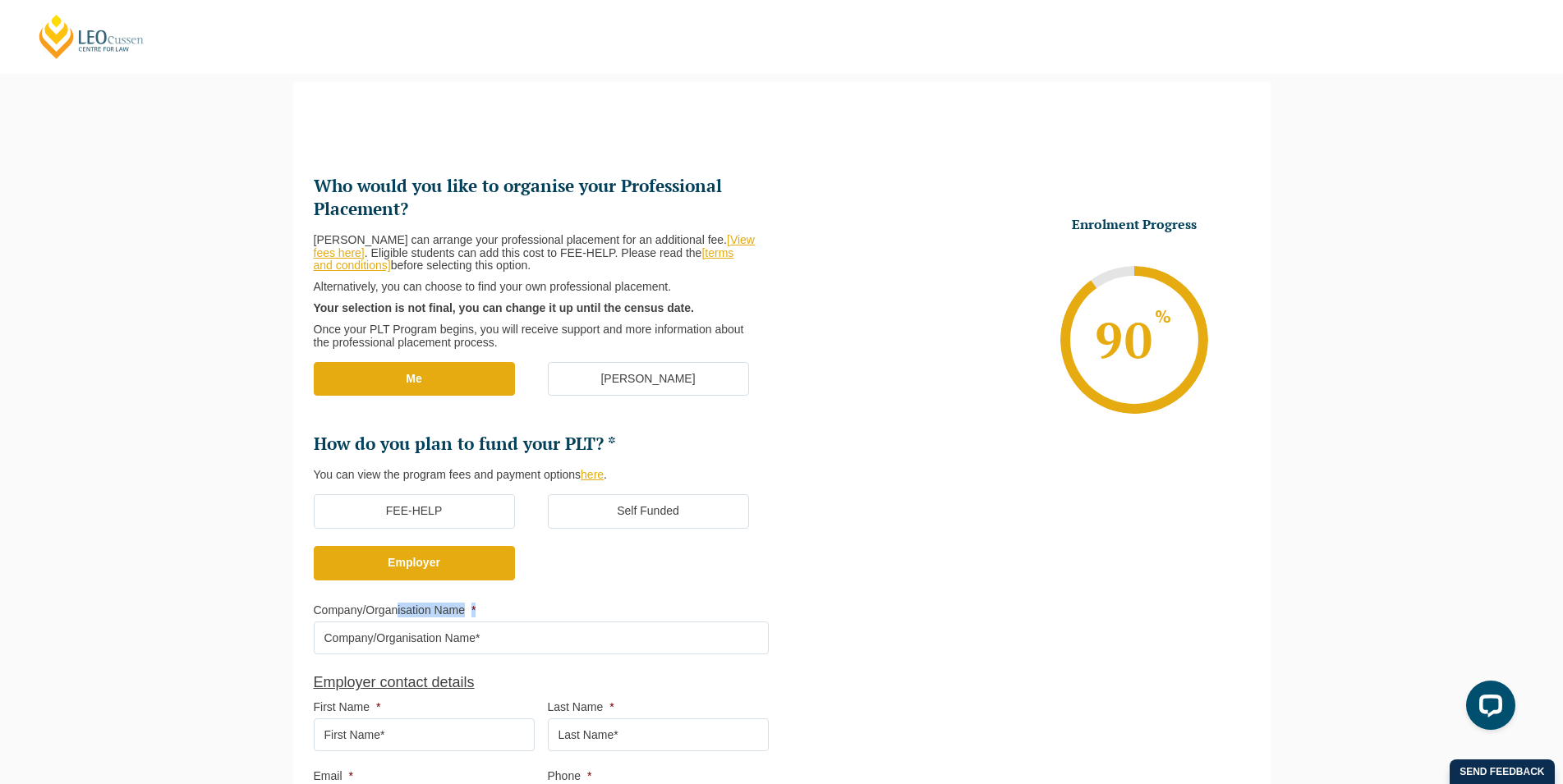
click at [395, 620] on li "Company/Organisation Name *" at bounding box center [548, 629] width 468 height 52
click at [401, 641] on input "Company/Organisation Name *" at bounding box center [541, 637] width 455 height 33
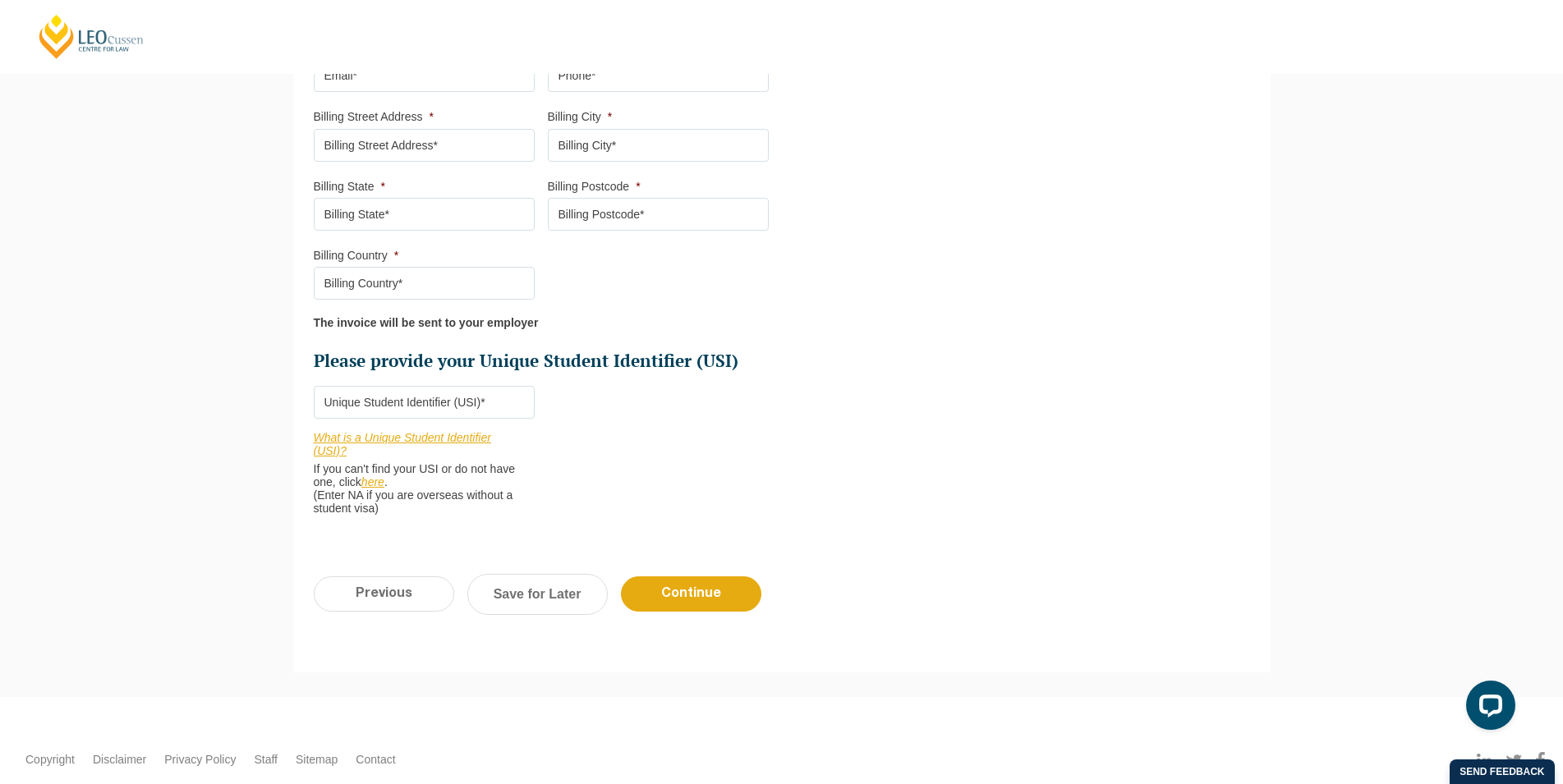
scroll to position [895, 0]
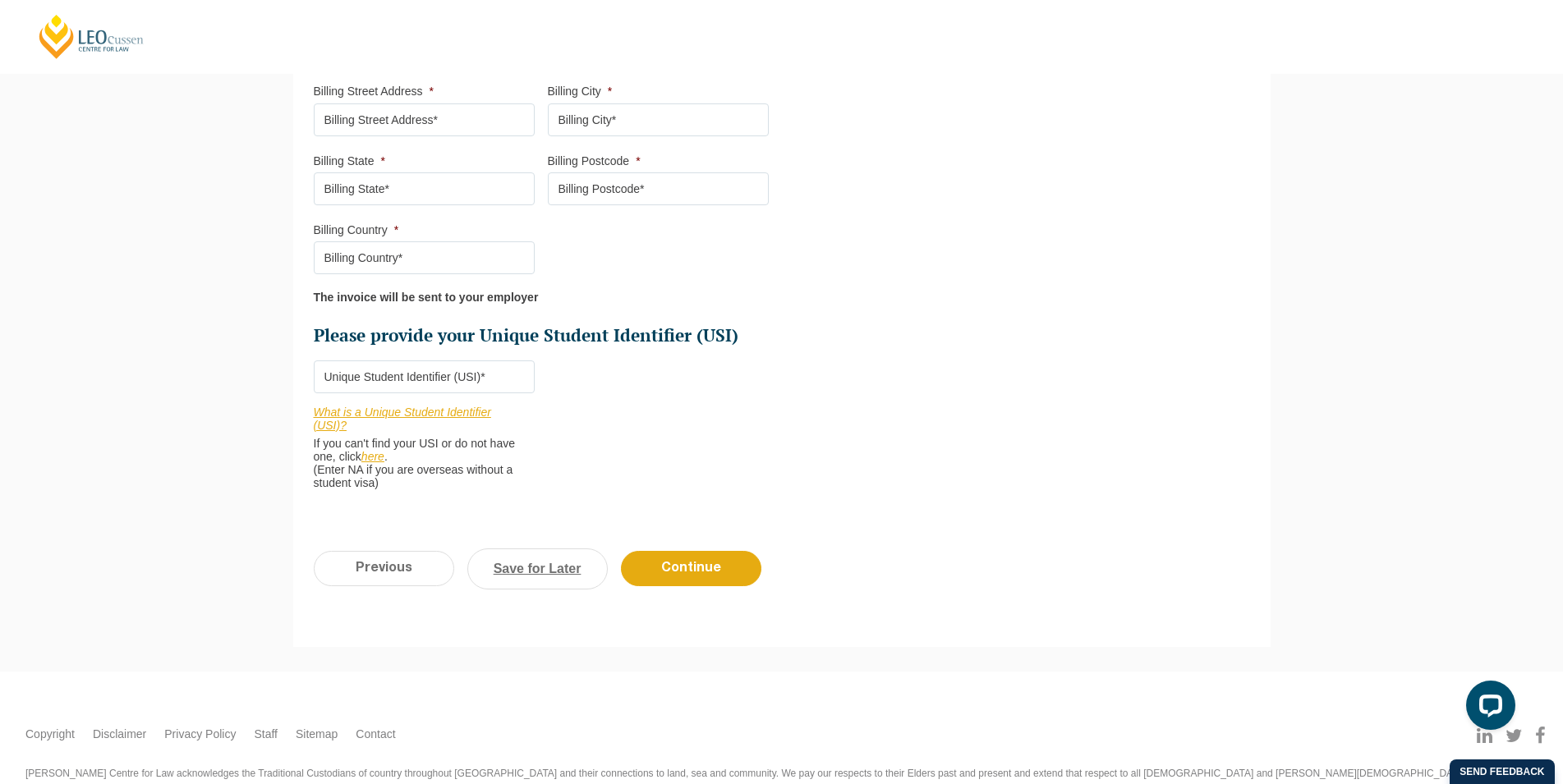
click at [530, 578] on link "Save for Later" at bounding box center [538, 568] width 140 height 41
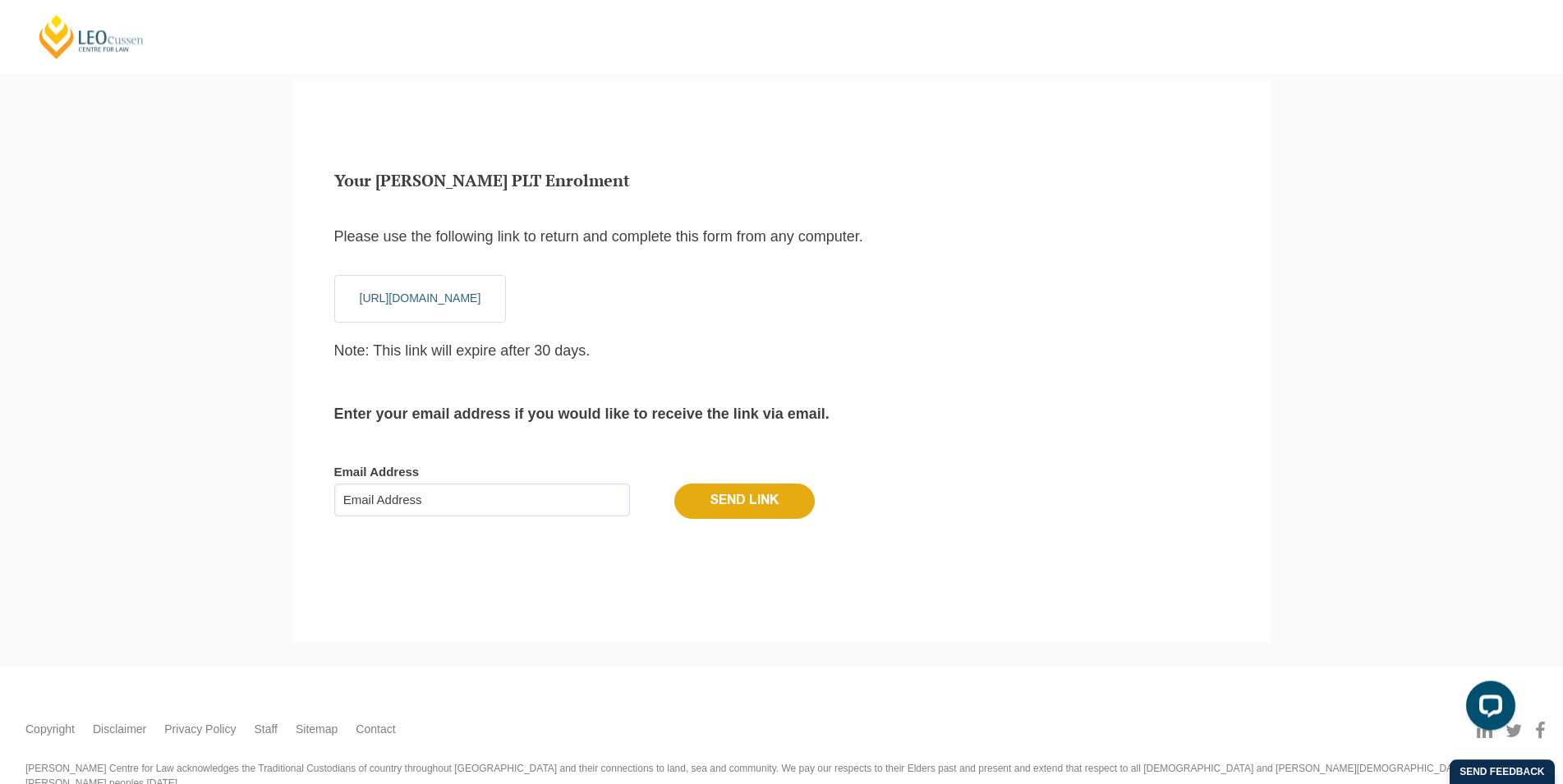
scroll to position [55, 0]
drag, startPoint x: 355, startPoint y: 294, endPoint x: 939, endPoint y: 318, distance: 584.5
click at [507, 318] on p "https://www.leocussen.edu.au/practical-legal-training/enrol/?gf_token=f36928342…" at bounding box center [421, 299] width 172 height 48
copy link "https://www.leocussen.edu.au/practical-legal-training/enrol/?gf_token=f36928342…"
